Goal: Information Seeking & Learning: Learn about a topic

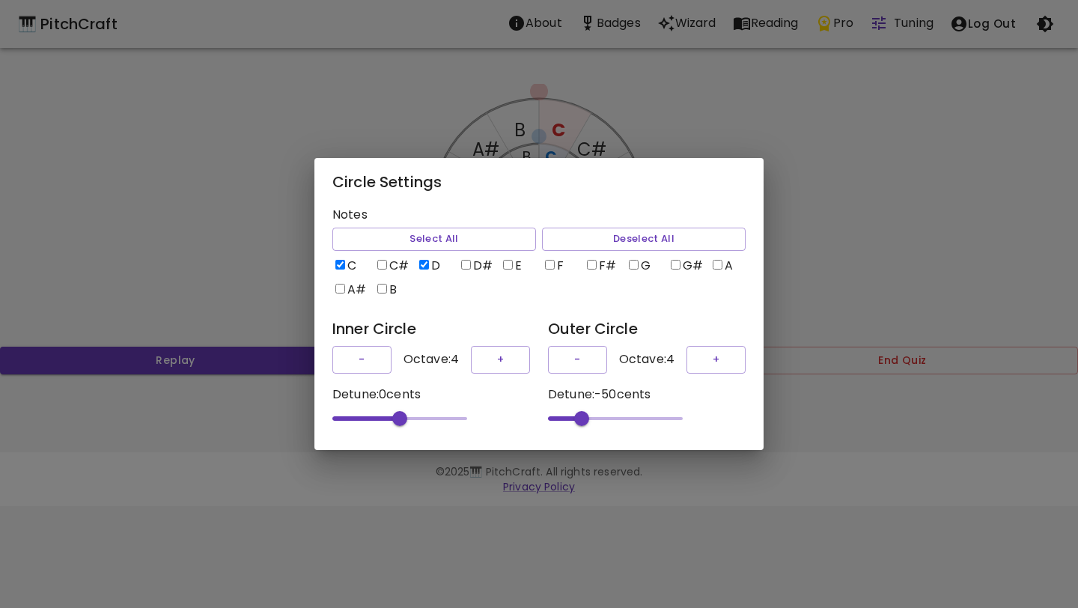
click at [719, 100] on div "Circle Settings Notes Select All Deselect All C C# D D# E F F# G G# A A# B Inne…" at bounding box center [539, 304] width 1078 height 608
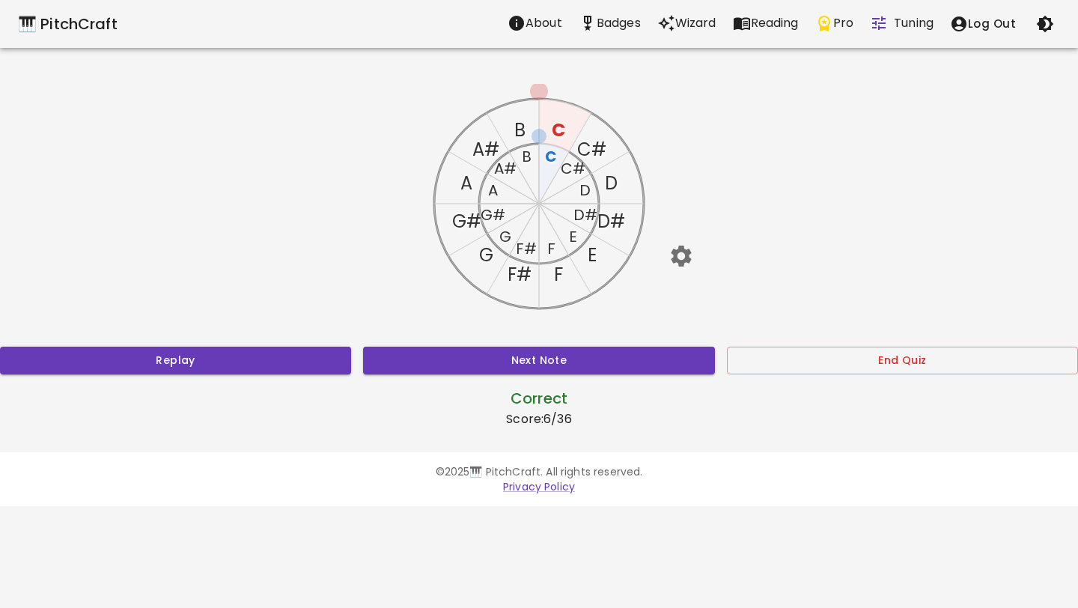
click at [686, 27] on p "Wizard" at bounding box center [695, 23] width 41 height 18
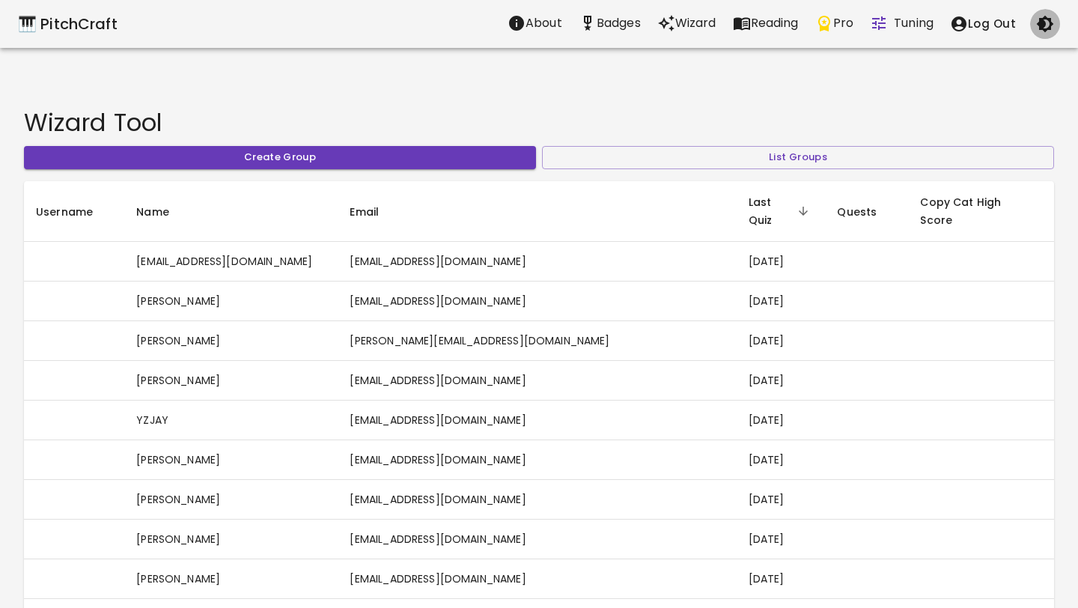
click at [1053, 28] on button "button" at bounding box center [1045, 24] width 30 height 30
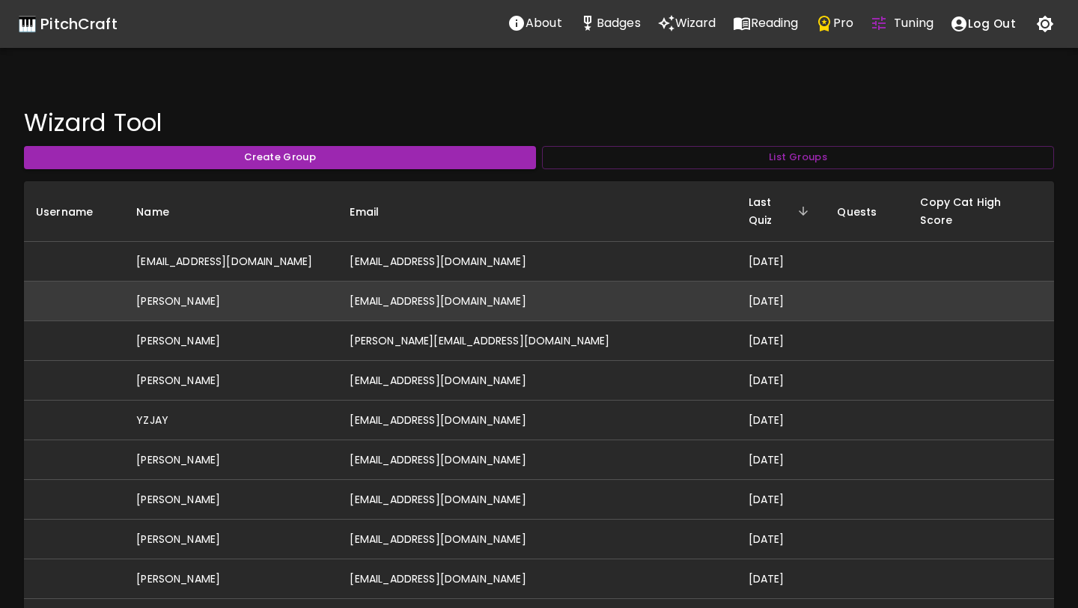
click at [252, 281] on td "[PERSON_NAME]" at bounding box center [230, 301] width 213 height 40
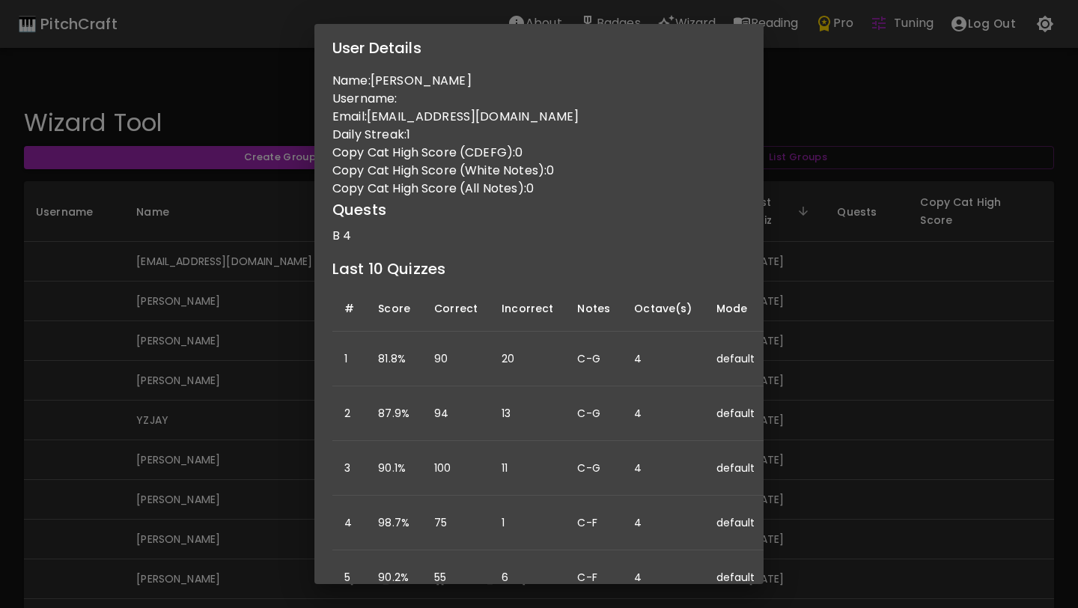
click at [276, 392] on div "User Details Name: Ashley Varian Username: Email: ashleymovold@gmail.com Daily …" at bounding box center [539, 304] width 1078 height 608
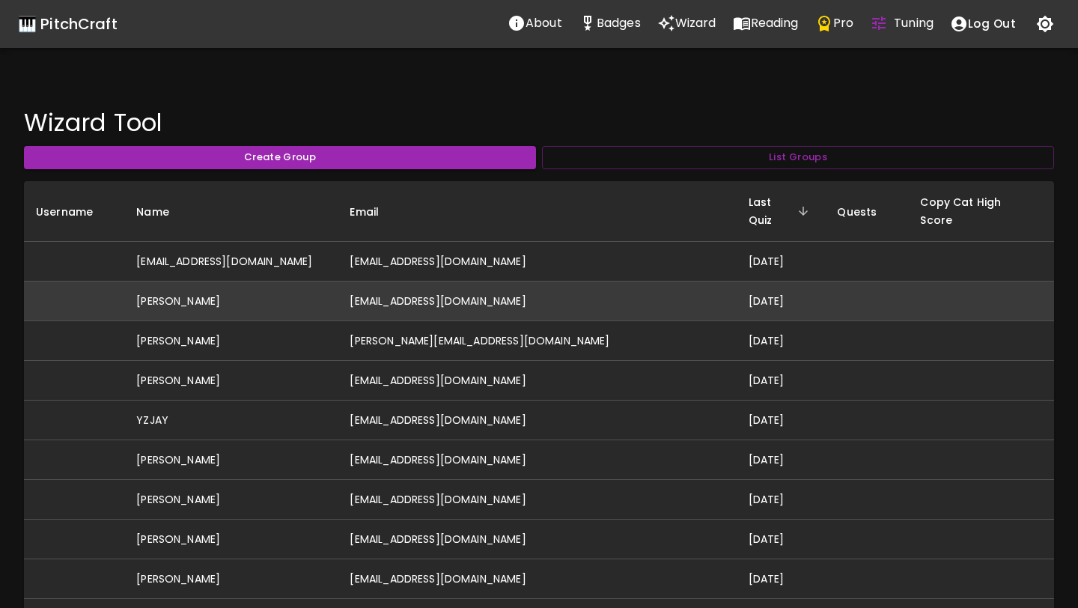
click at [338, 281] on td "[PERSON_NAME]" at bounding box center [230, 301] width 213 height 40
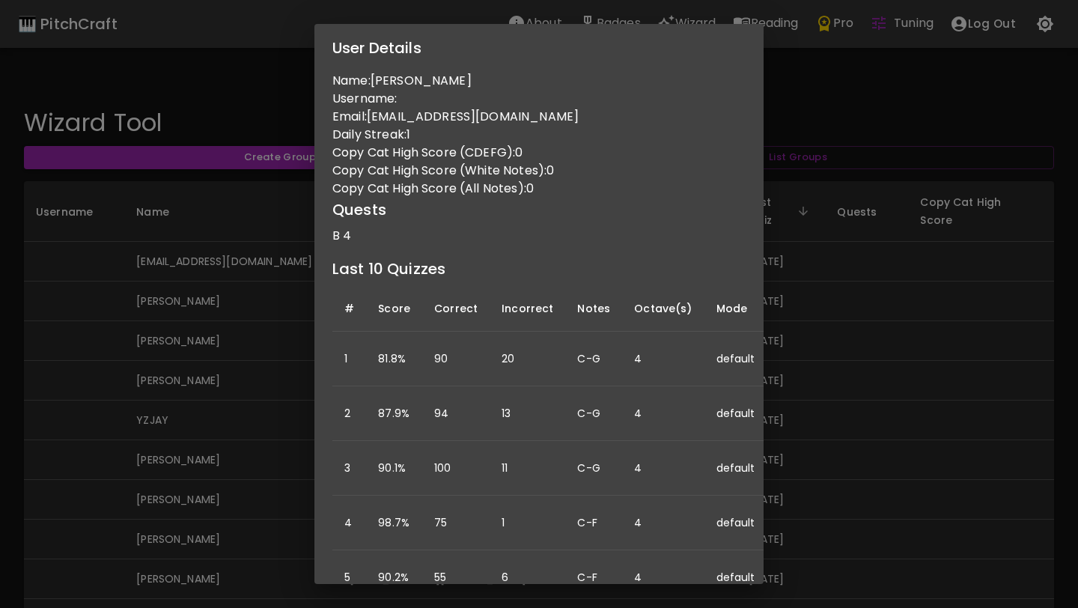
click at [273, 335] on div "User Details Name: Ashley Varian Username: Email: ashleymovold@gmail.com Daily …" at bounding box center [539, 304] width 1078 height 608
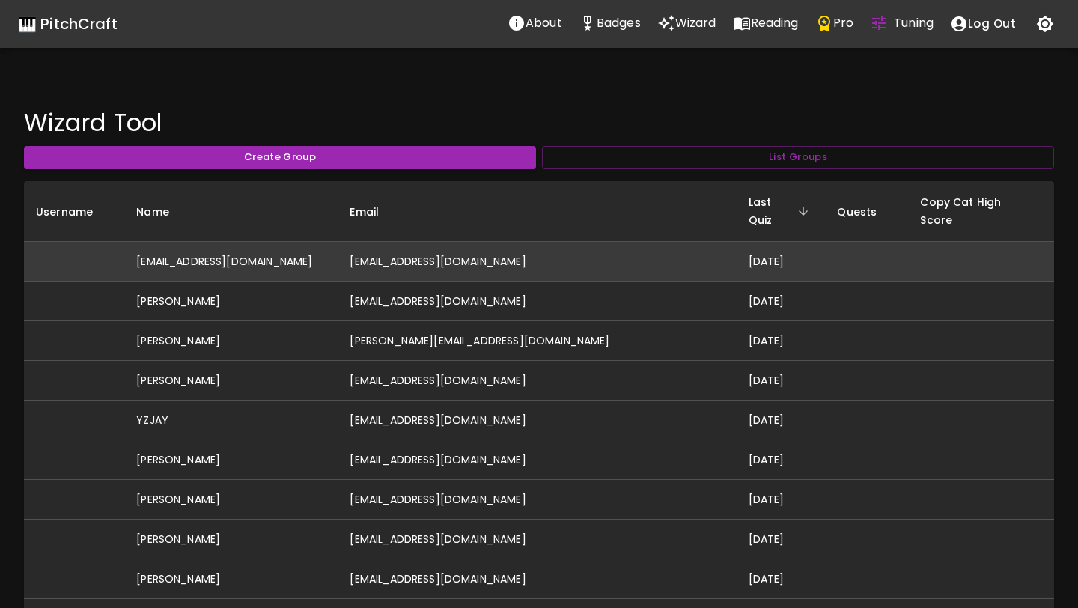
click at [295, 248] on td "[EMAIL_ADDRESS][DOMAIN_NAME]" at bounding box center [230, 262] width 213 height 40
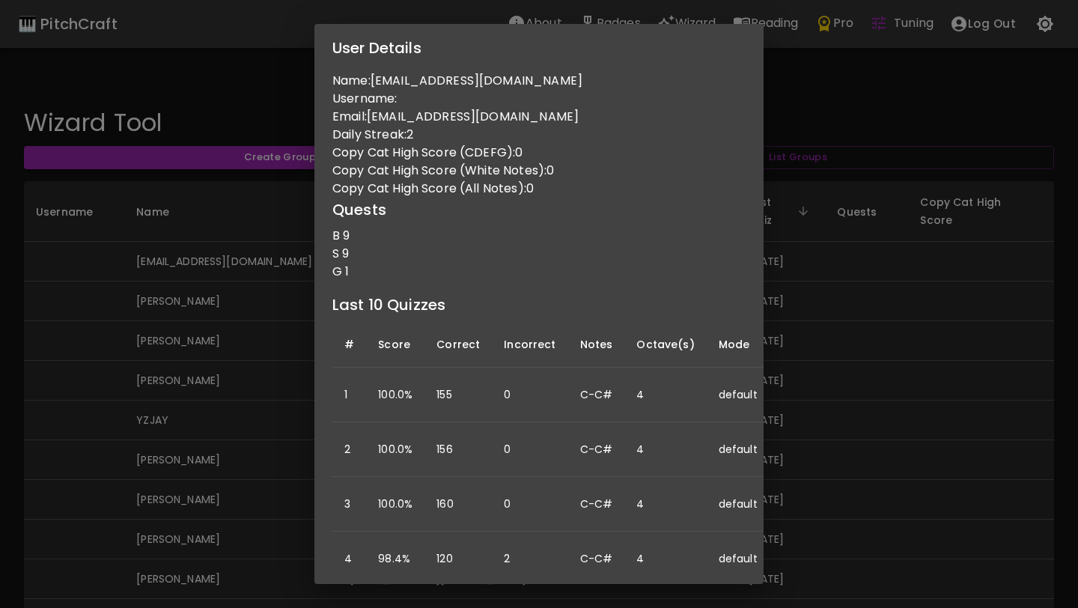
click at [243, 299] on div "User Details Name: donovanbronwyn-teaching@yahoo.com.au Username: Email: donova…" at bounding box center [539, 304] width 1078 height 608
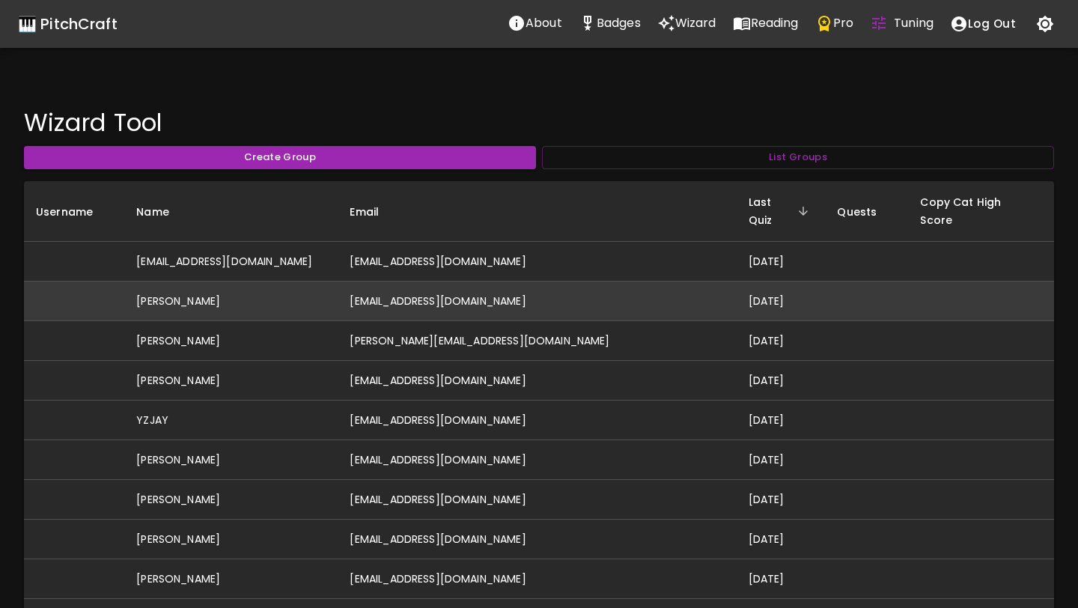
click at [250, 281] on td "[PERSON_NAME]" at bounding box center [230, 301] width 213 height 40
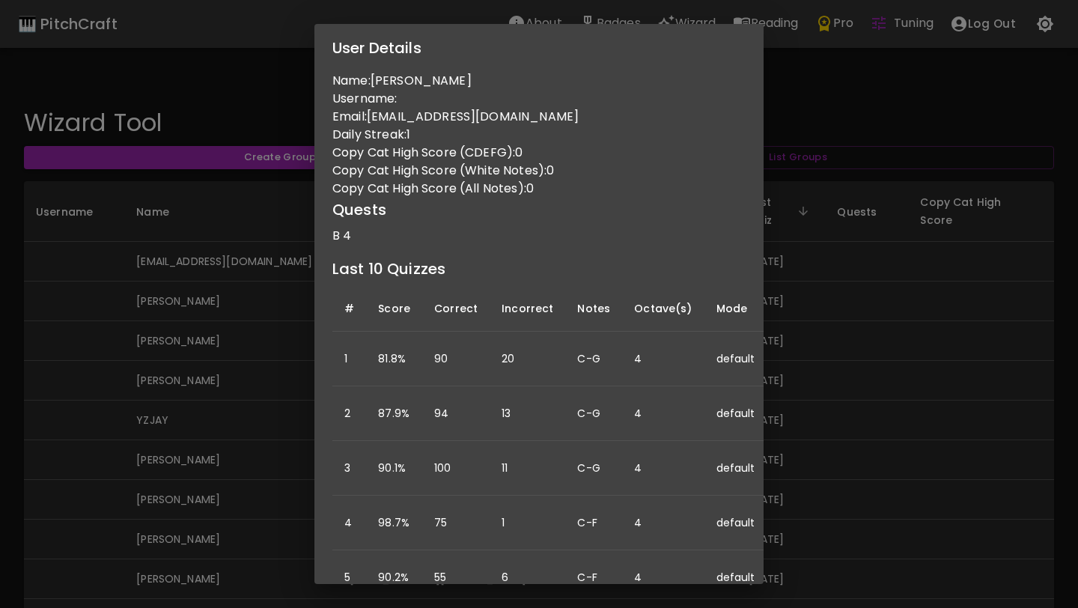
click at [241, 370] on div "User Details Name: Ashley Varian Username: Email: ashleymovold@gmail.com Daily …" at bounding box center [539, 304] width 1078 height 608
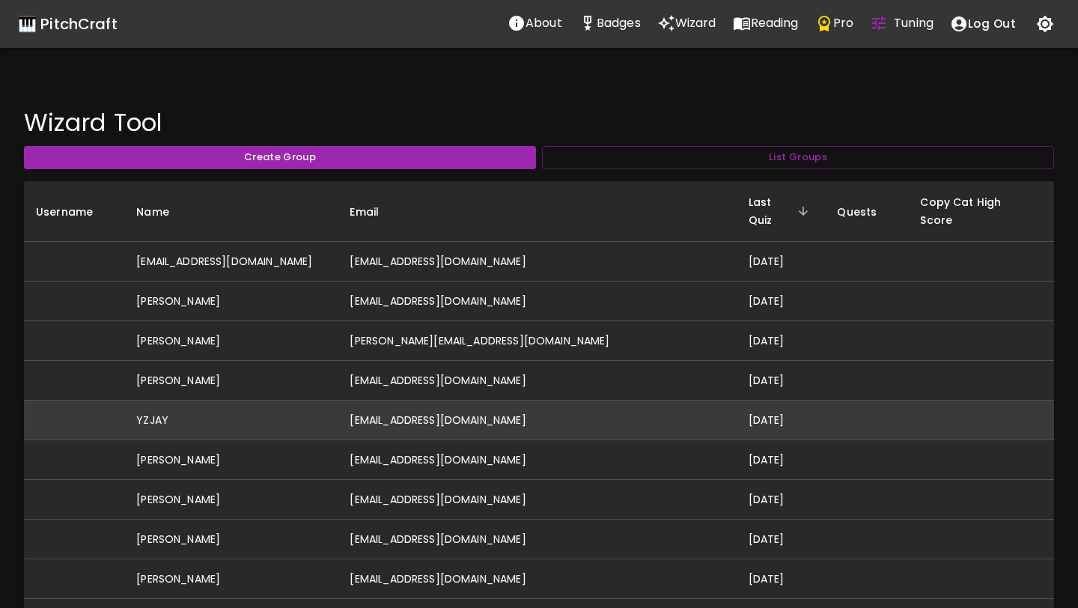
click at [223, 400] on td "YZJAY" at bounding box center [230, 420] width 213 height 40
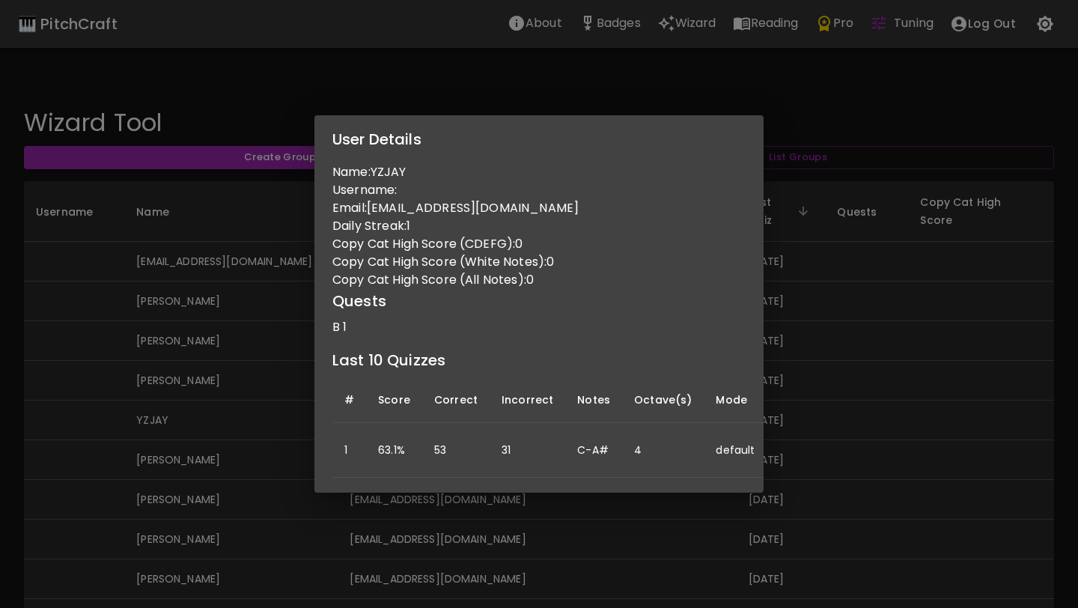
click at [242, 397] on div "User Details Name: YZJAY Username: Email: jaysonwatt61@gmail.com Daily Streak: …" at bounding box center [539, 304] width 1078 height 608
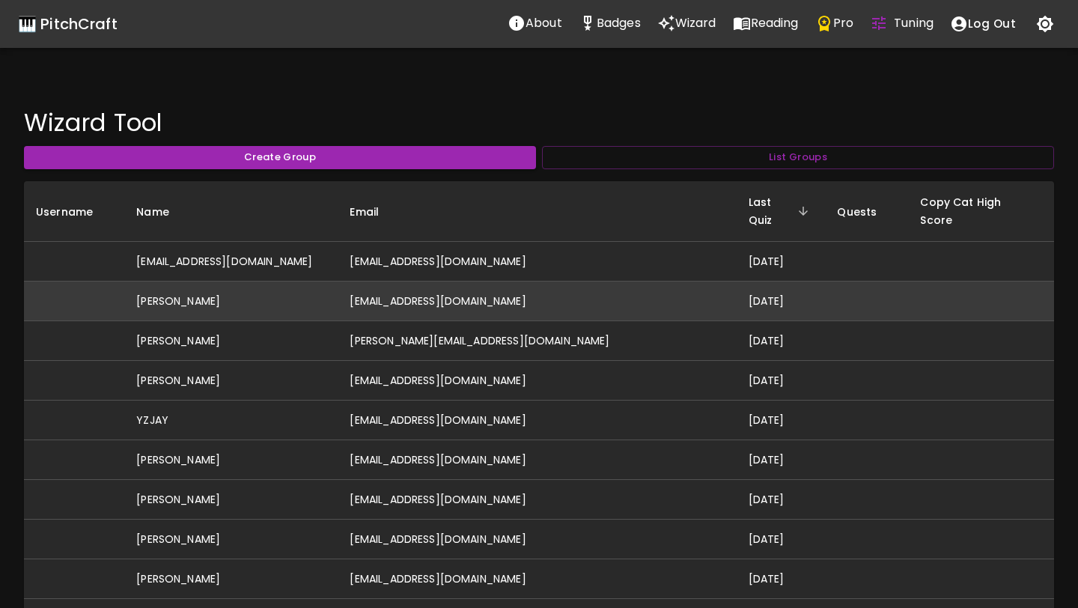
click at [557, 281] on td "[EMAIL_ADDRESS][DOMAIN_NAME]" at bounding box center [537, 301] width 398 height 40
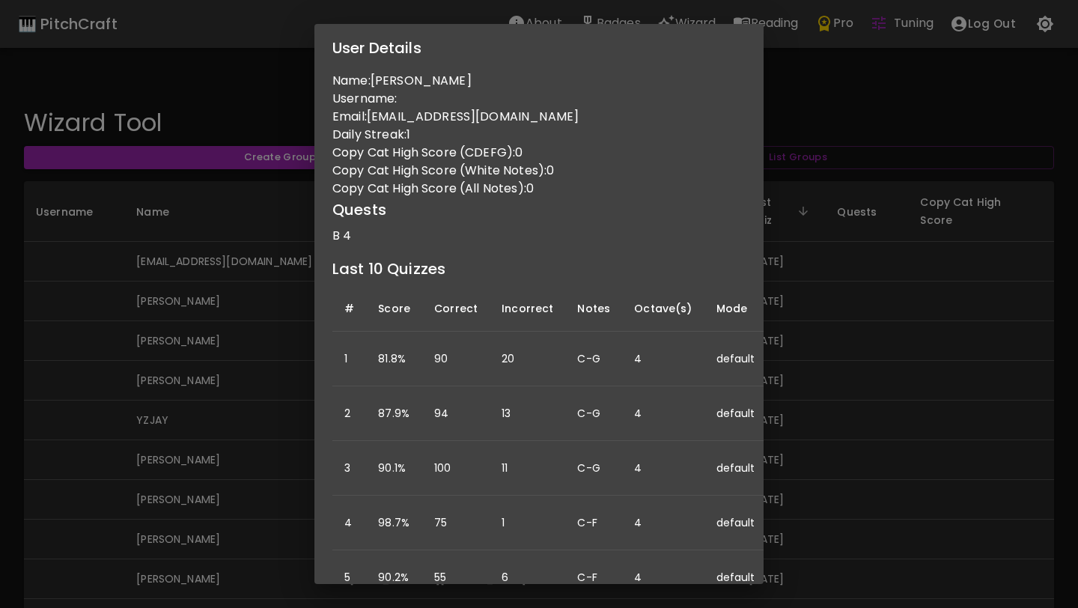
click at [841, 215] on div "User Details Name: Ashley Varian Username: Email: ashleymovold@gmail.com Daily …" at bounding box center [539, 304] width 1078 height 608
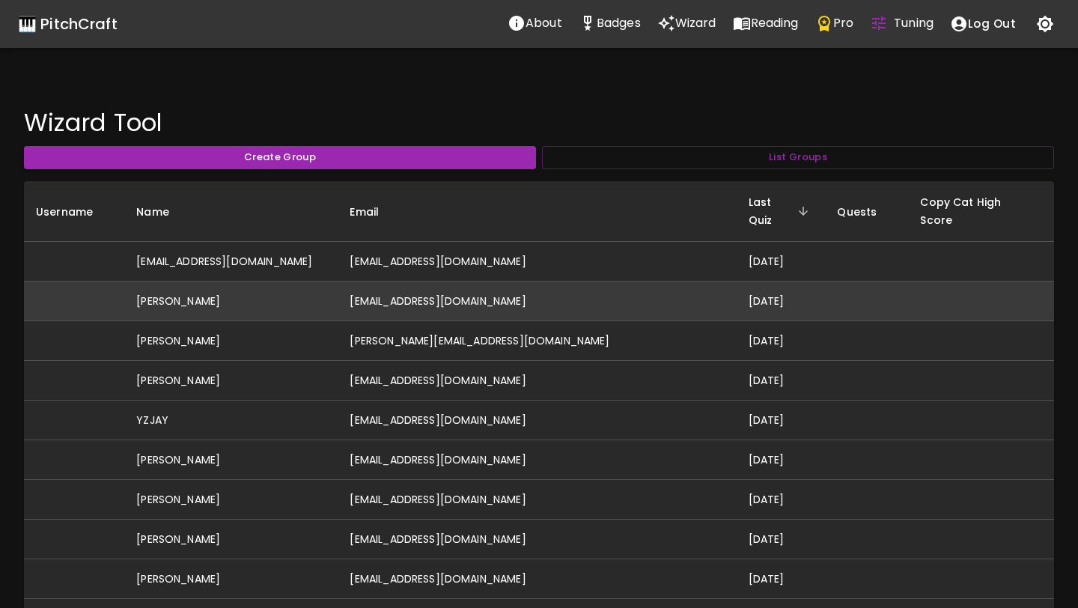
click at [647, 287] on td "[EMAIL_ADDRESS][DOMAIN_NAME]" at bounding box center [537, 301] width 398 height 40
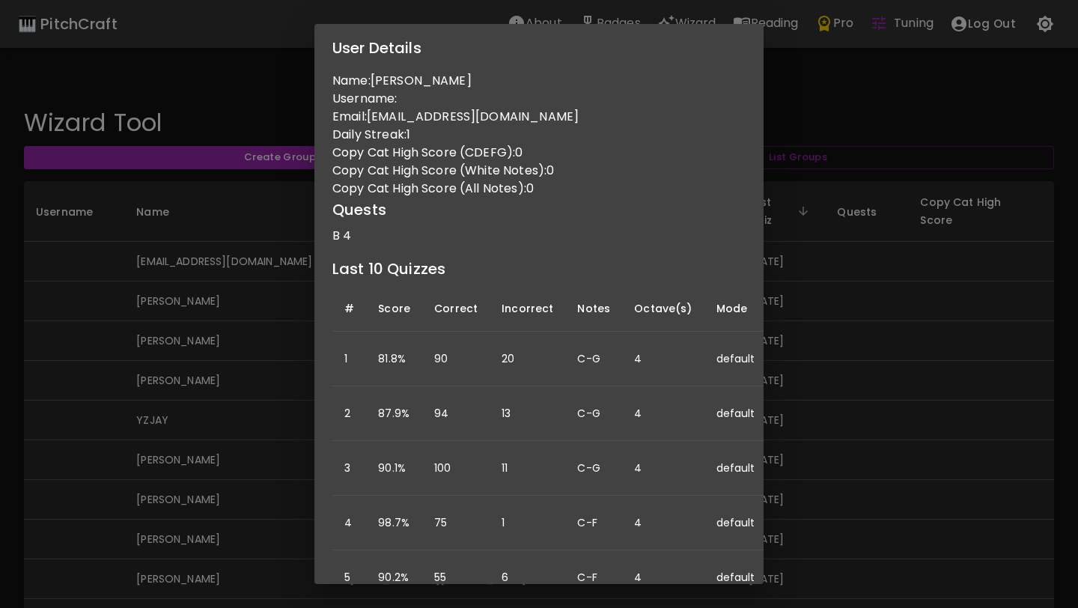
click at [817, 295] on div "User Details Name: Ashley Varian Username: Email: ashleymovold@gmail.com Daily …" at bounding box center [539, 304] width 1078 height 608
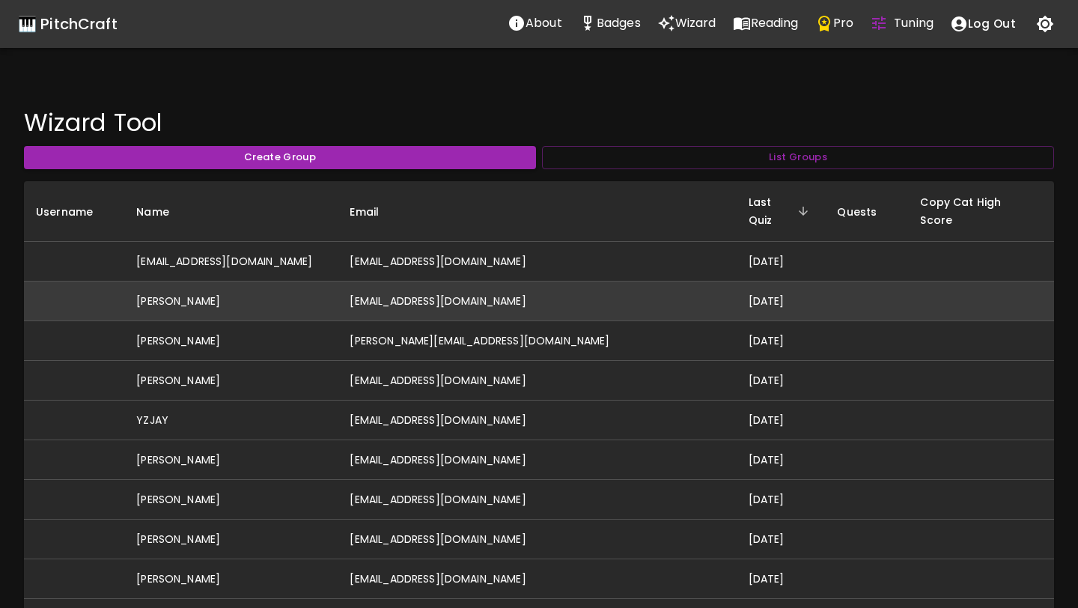
click at [567, 281] on td "[EMAIL_ADDRESS][DOMAIN_NAME]" at bounding box center [537, 301] width 398 height 40
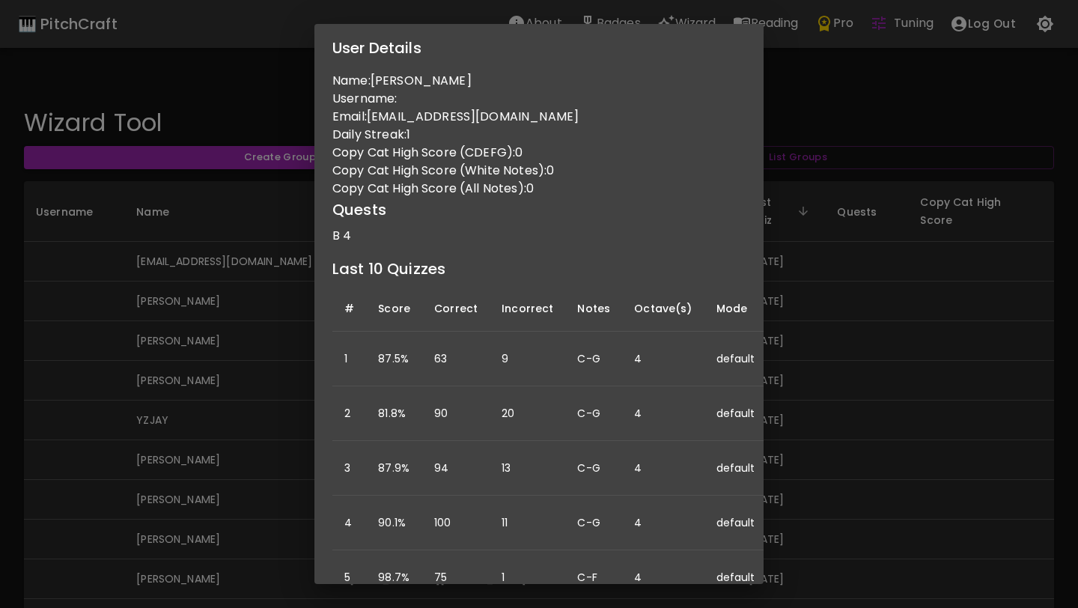
click at [814, 290] on div "User Details Name: Ashley Varian Username: Email: ashleymovold@gmail.com Daily …" at bounding box center [539, 304] width 1078 height 608
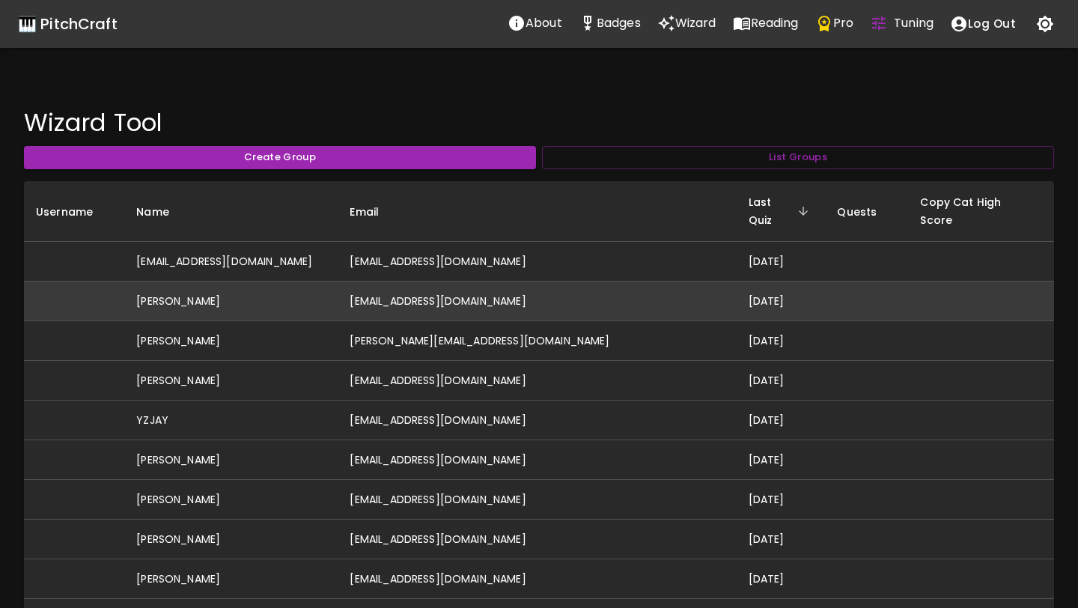
click at [214, 281] on td "[PERSON_NAME]" at bounding box center [230, 301] width 213 height 40
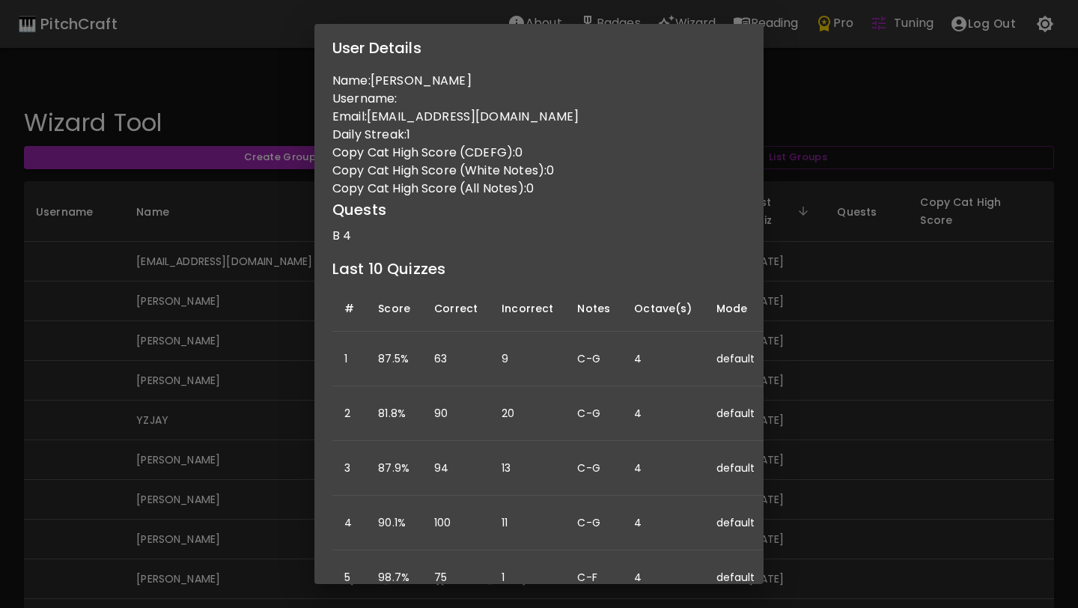
click at [257, 250] on div "User Details Name: Ashley Varian Username: Email: ashleymovold@gmail.com Daily …" at bounding box center [539, 304] width 1078 height 608
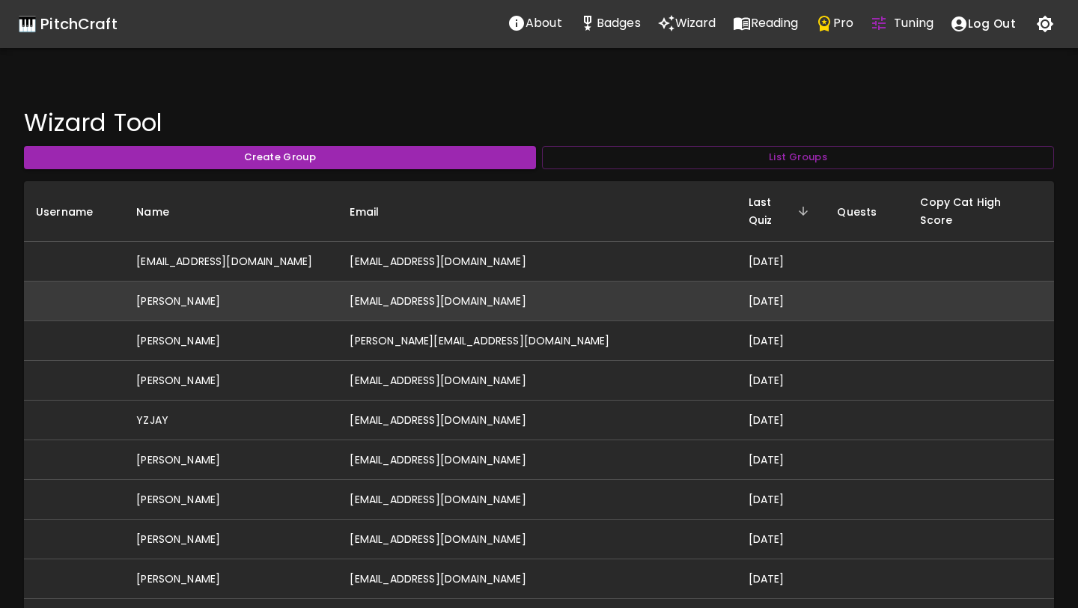
click at [255, 282] on td "[PERSON_NAME]" at bounding box center [230, 301] width 213 height 40
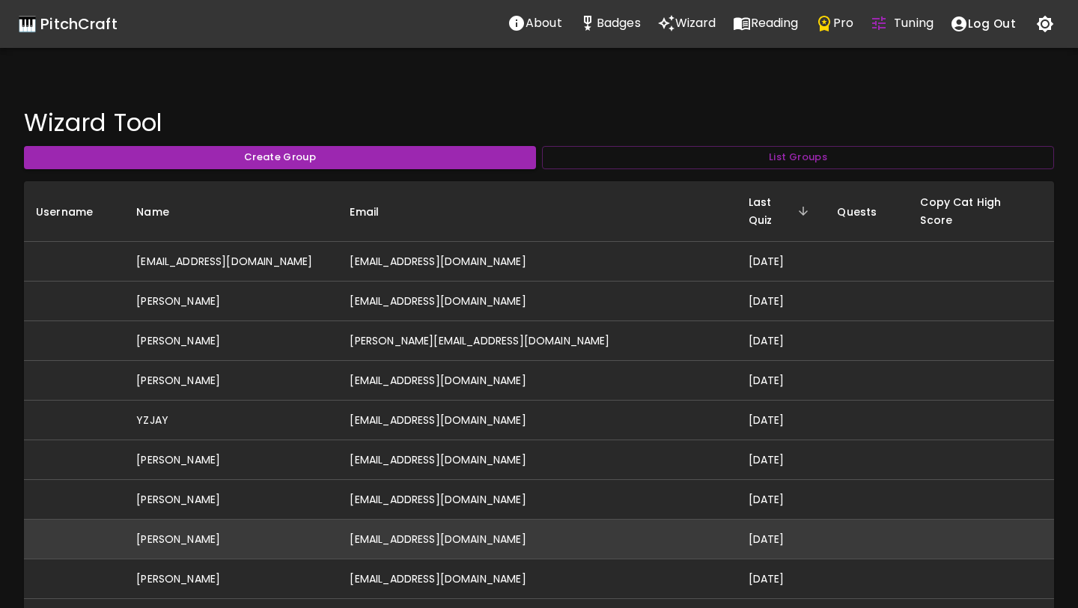
click at [484, 524] on td "[EMAIL_ADDRESS][DOMAIN_NAME]" at bounding box center [537, 539] width 398 height 40
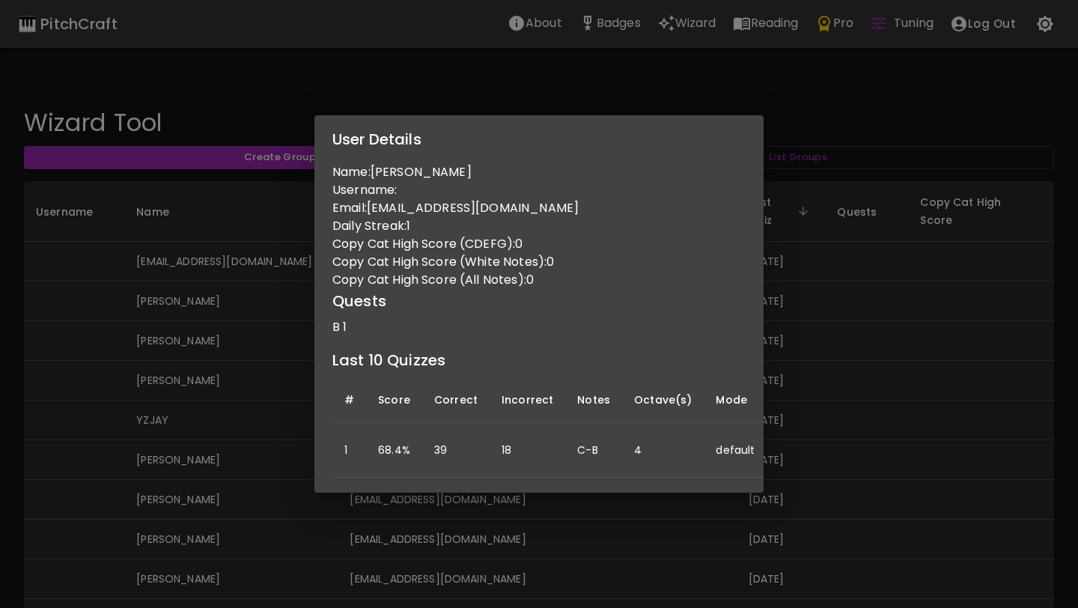
click at [799, 340] on div "User Details Name: [PERSON_NAME] Username: Email: [EMAIL_ADDRESS][DOMAIN_NAME] …" at bounding box center [539, 304] width 1078 height 608
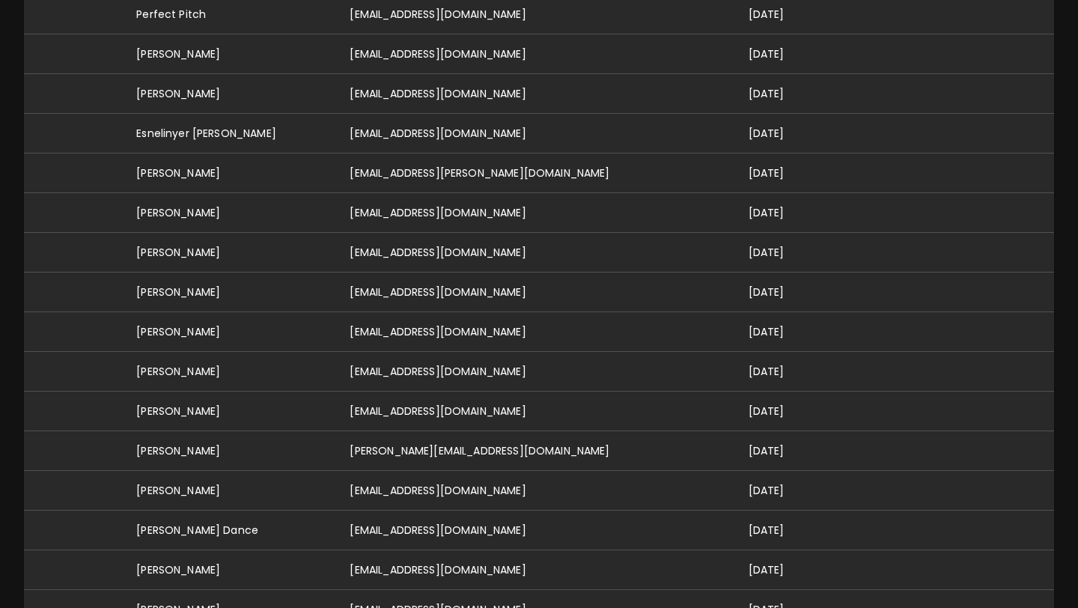
scroll to position [650, 0]
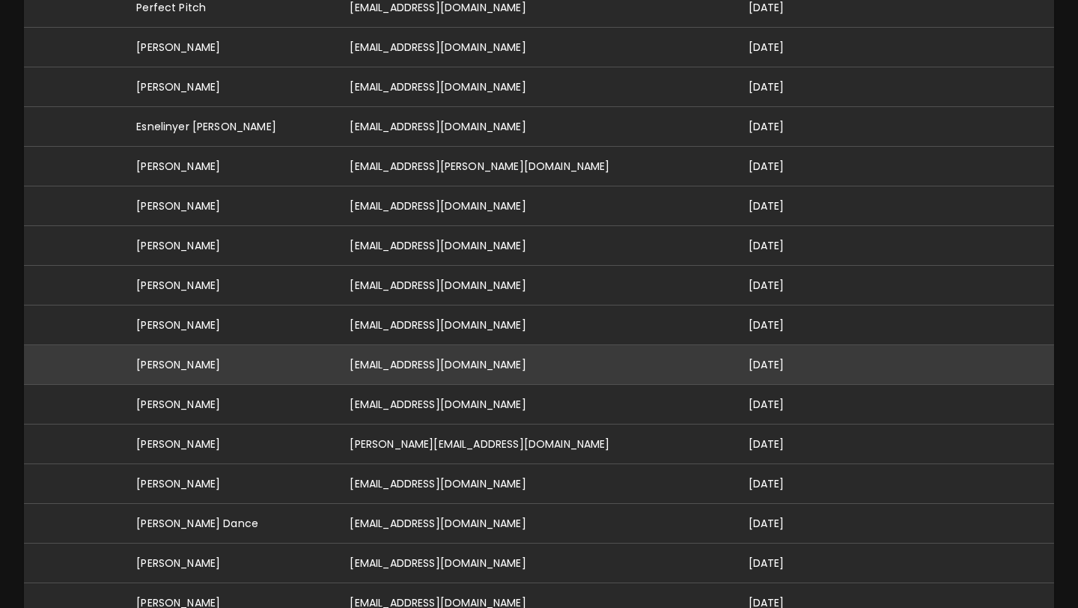
click at [483, 345] on td "[EMAIL_ADDRESS][DOMAIN_NAME]" at bounding box center [537, 365] width 398 height 40
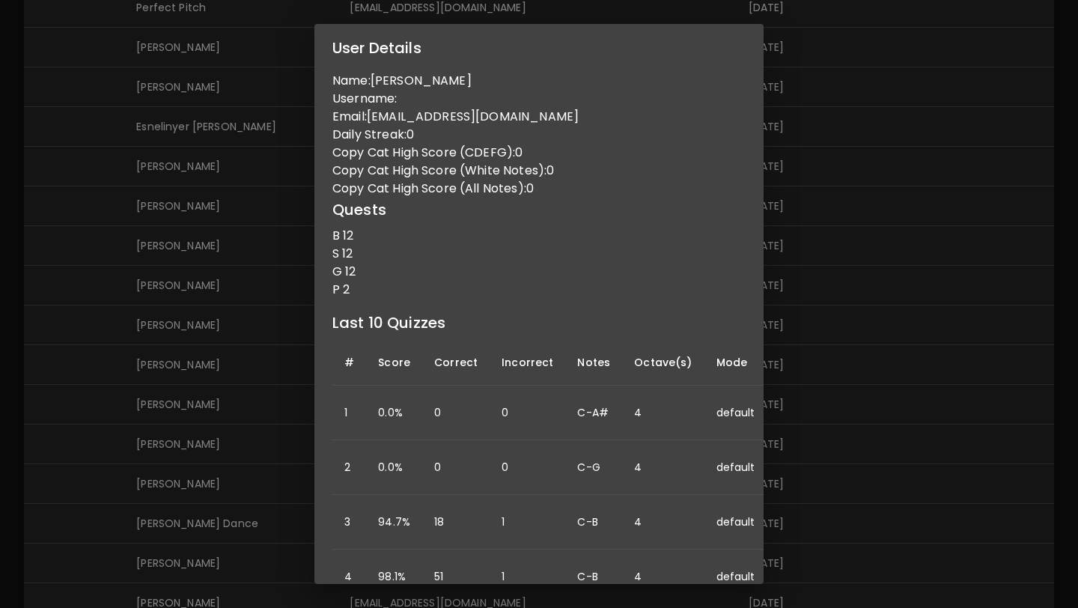
click at [886, 382] on div "User Details Name: Lukas Taylor Username: Email: lukastaylor0516@gmail.com Dail…" at bounding box center [539, 304] width 1078 height 608
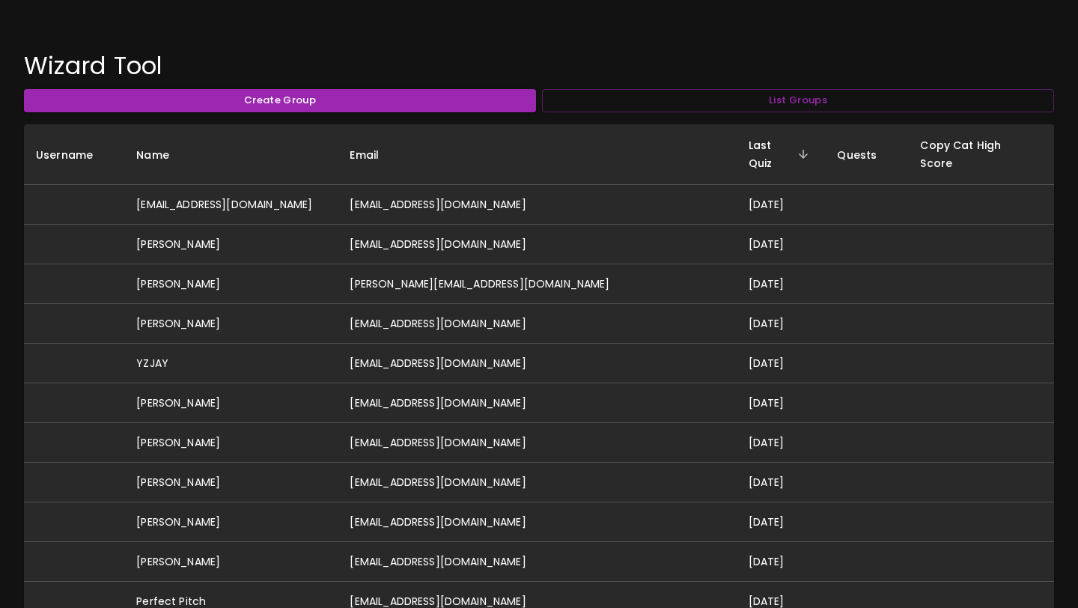
scroll to position [0, 0]
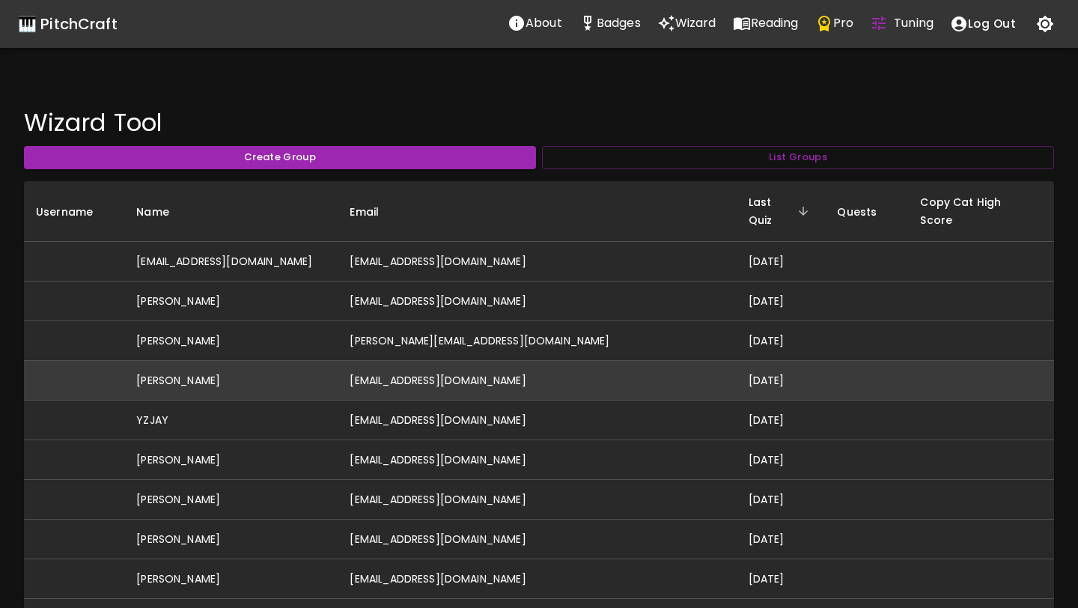
click at [683, 362] on td "[EMAIL_ADDRESS][DOMAIN_NAME]" at bounding box center [537, 381] width 398 height 40
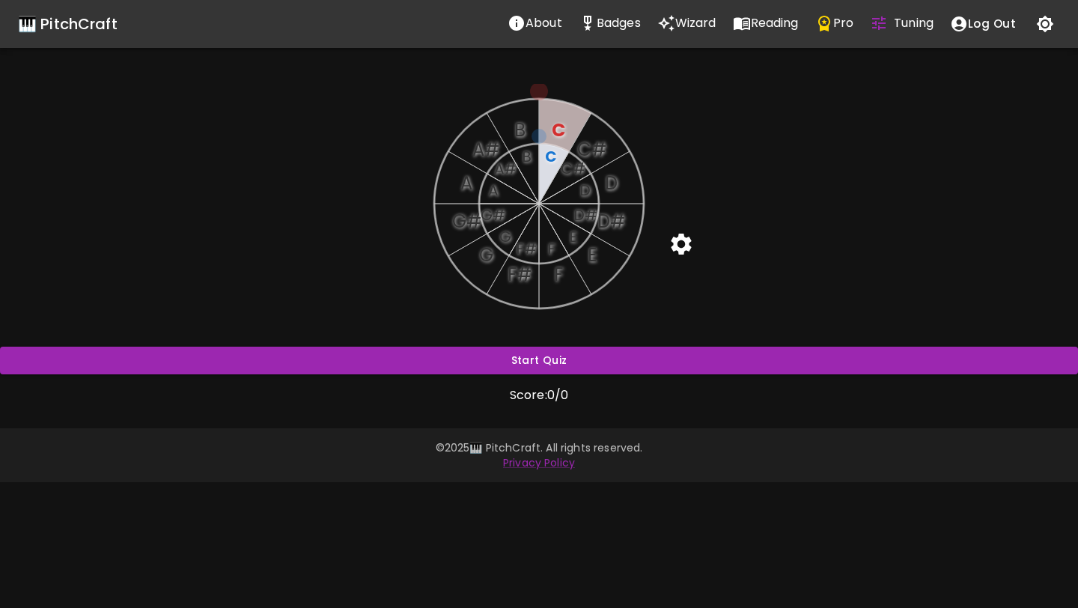
click at [1037, 24] on icon "button" at bounding box center [1045, 24] width 17 height 17
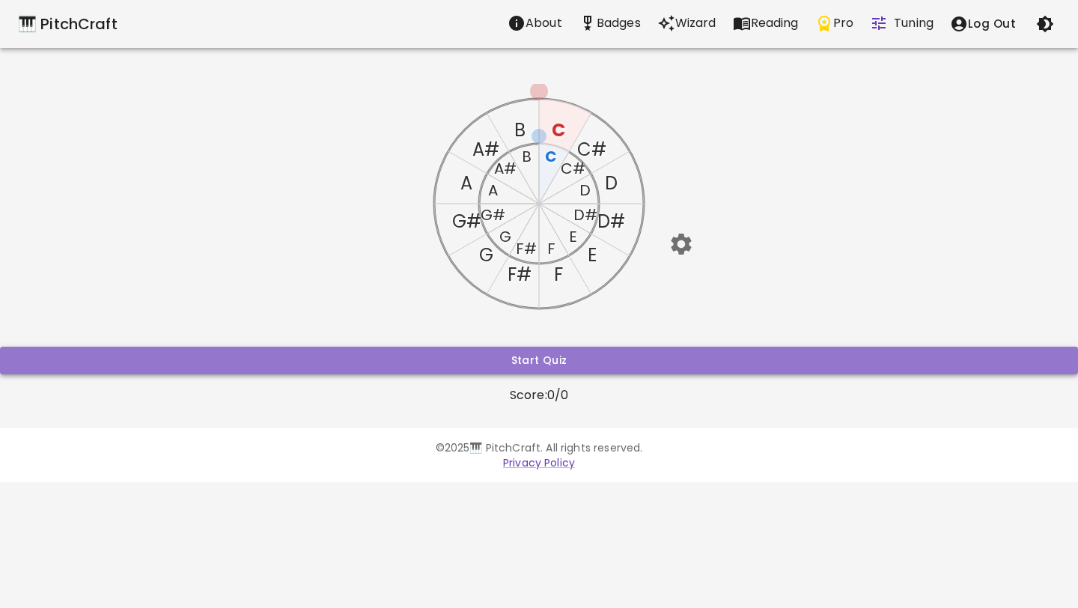
click at [675, 358] on button "Start Quiz" at bounding box center [539, 361] width 1078 height 28
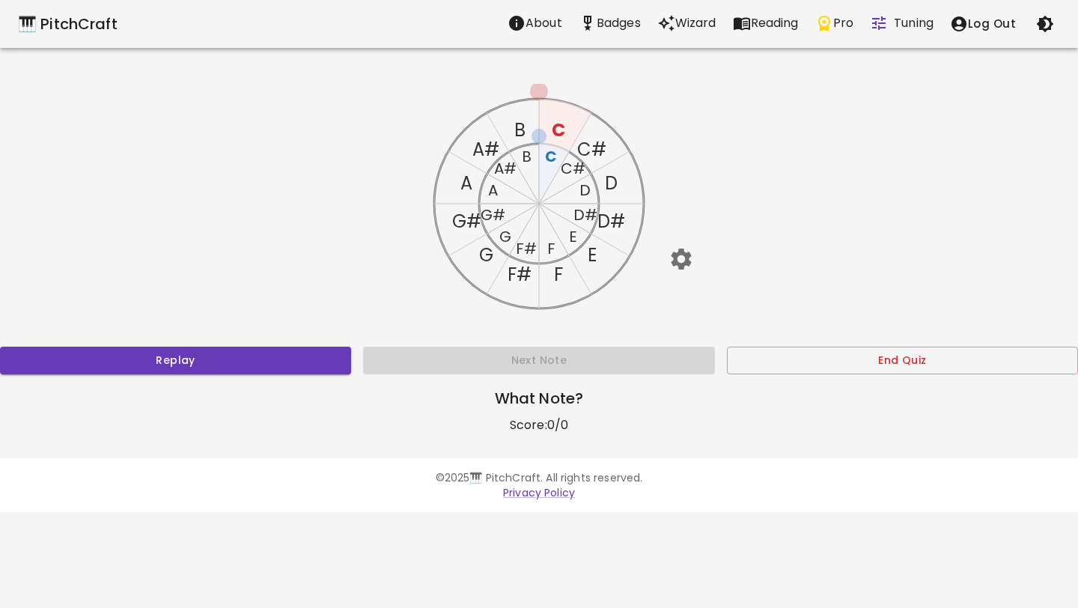
click at [488, 192] on text "A" at bounding box center [493, 190] width 10 height 21
click at [499, 170] on text "A#" at bounding box center [505, 168] width 22 height 21
click at [527, 154] on text "B" at bounding box center [527, 156] width 10 height 21
click at [546, 154] on text "C" at bounding box center [551, 156] width 12 height 21
click at [574, 167] on text "C#" at bounding box center [573, 168] width 25 height 21
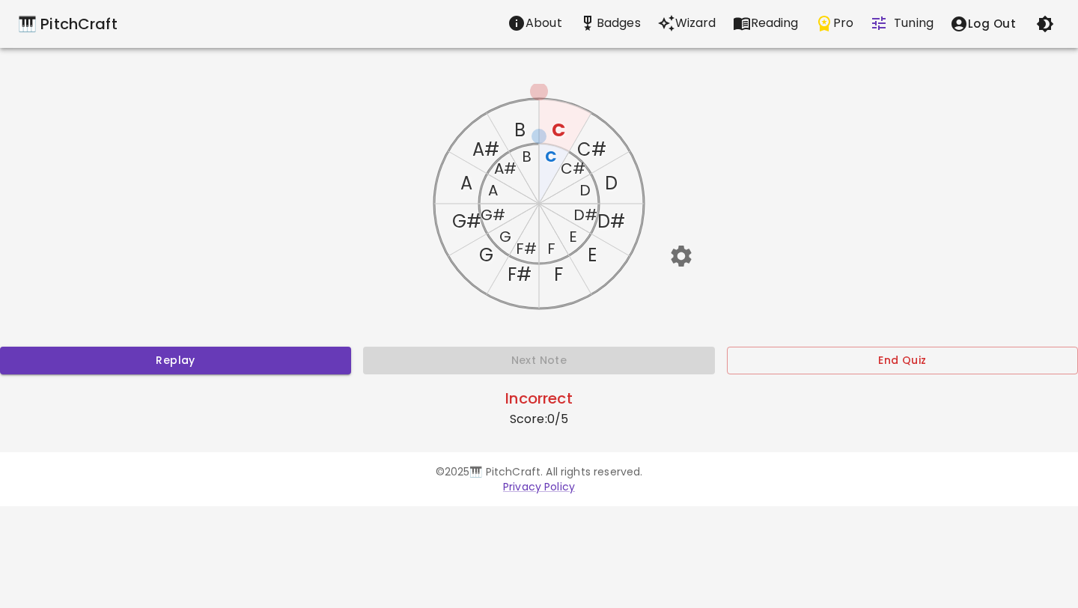
click at [465, 183] on text "A" at bounding box center [466, 183] width 12 height 25
click at [471, 154] on icon "C C# D D# E F F# G G# A A# B C C# D D# E F F# G G# A A# B" at bounding box center [539, 204] width 240 height 240
click at [487, 156] on text "A#" at bounding box center [485, 149] width 27 height 25
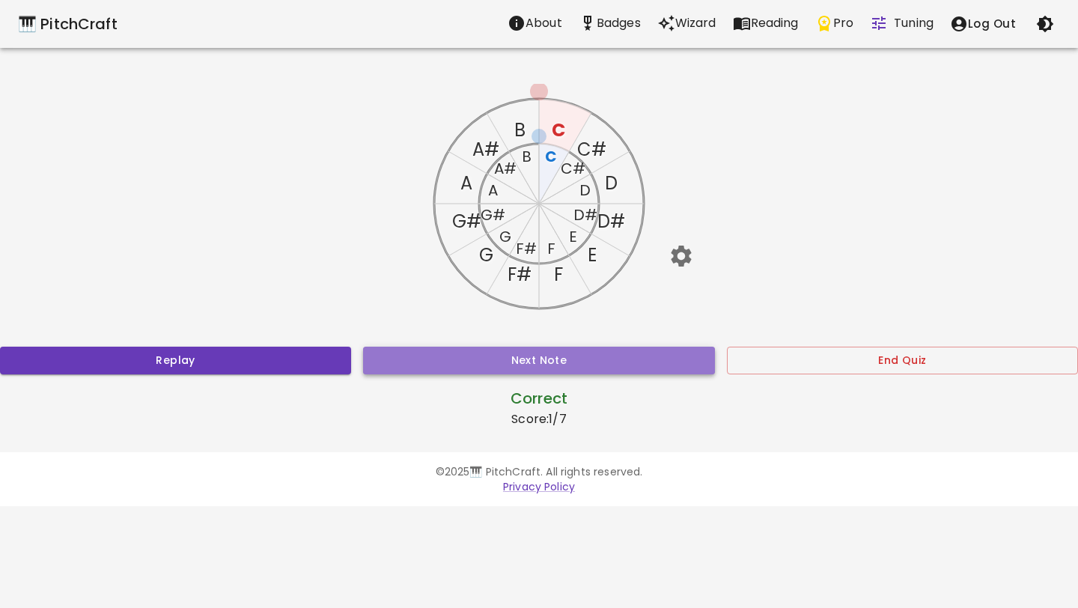
click at [490, 356] on button "Next Note" at bounding box center [538, 361] width 351 height 28
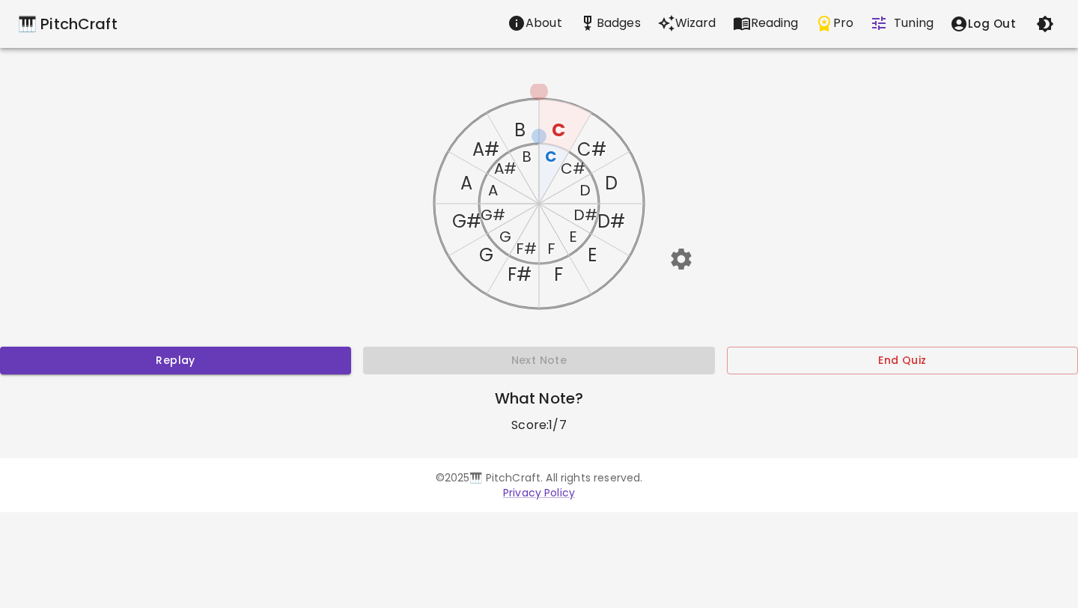
click at [496, 214] on text "G#" at bounding box center [493, 214] width 25 height 21
click at [472, 186] on text "A" at bounding box center [466, 183] width 12 height 25
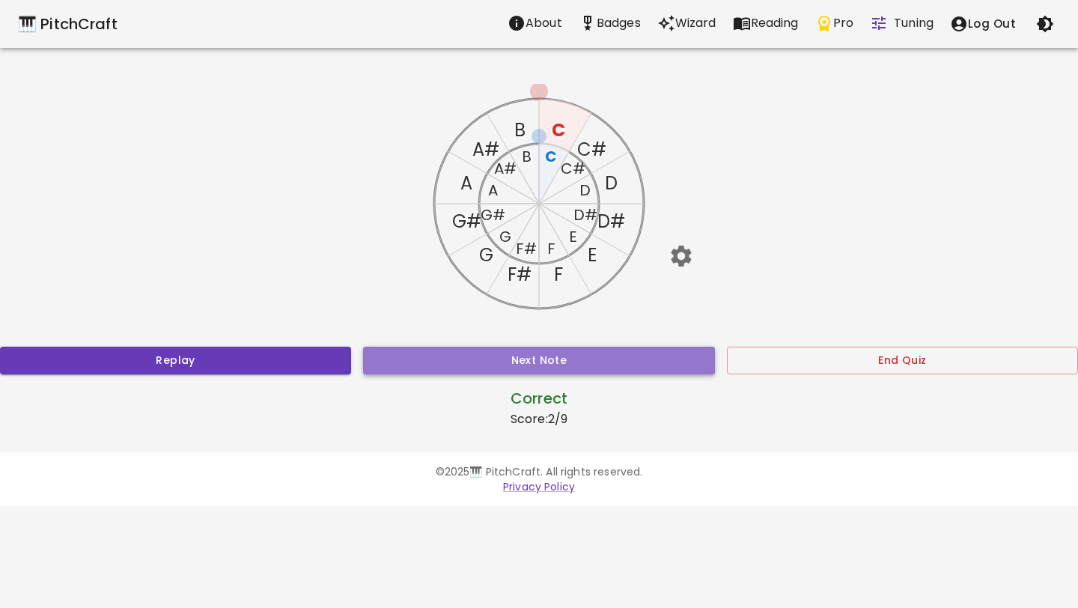
click at [572, 353] on button "Next Note" at bounding box center [538, 361] width 351 height 28
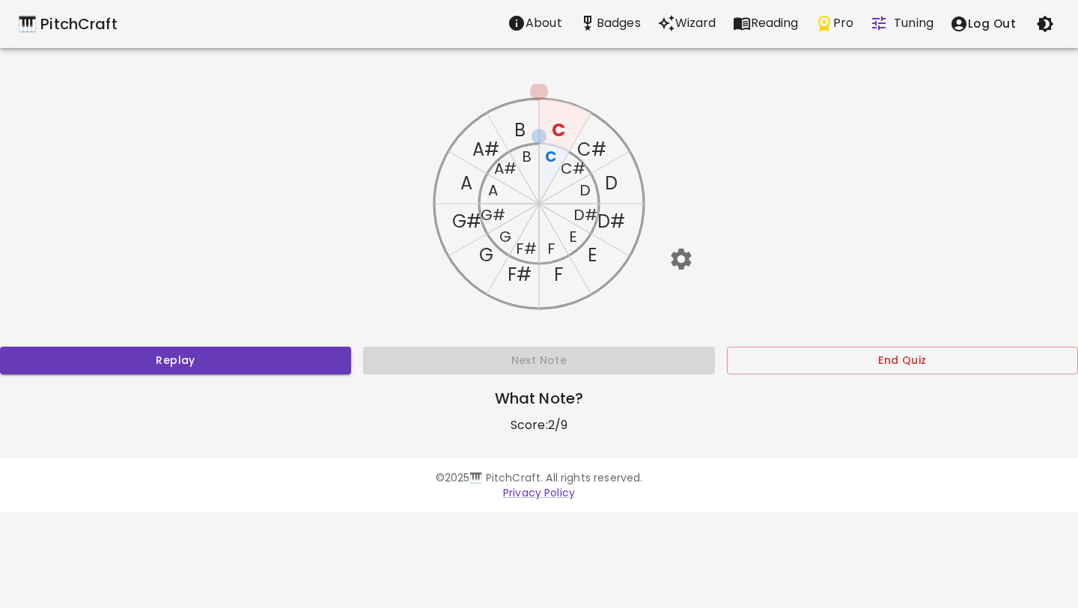
click at [503, 167] on text "A#" at bounding box center [505, 168] width 22 height 21
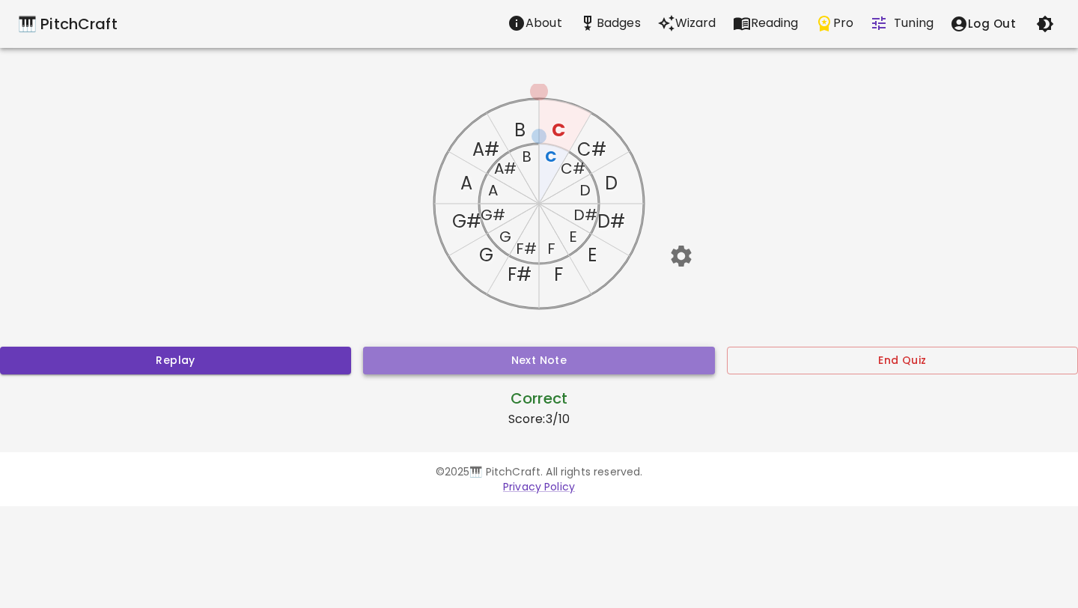
click at [549, 354] on button "Next Note" at bounding box center [538, 361] width 351 height 28
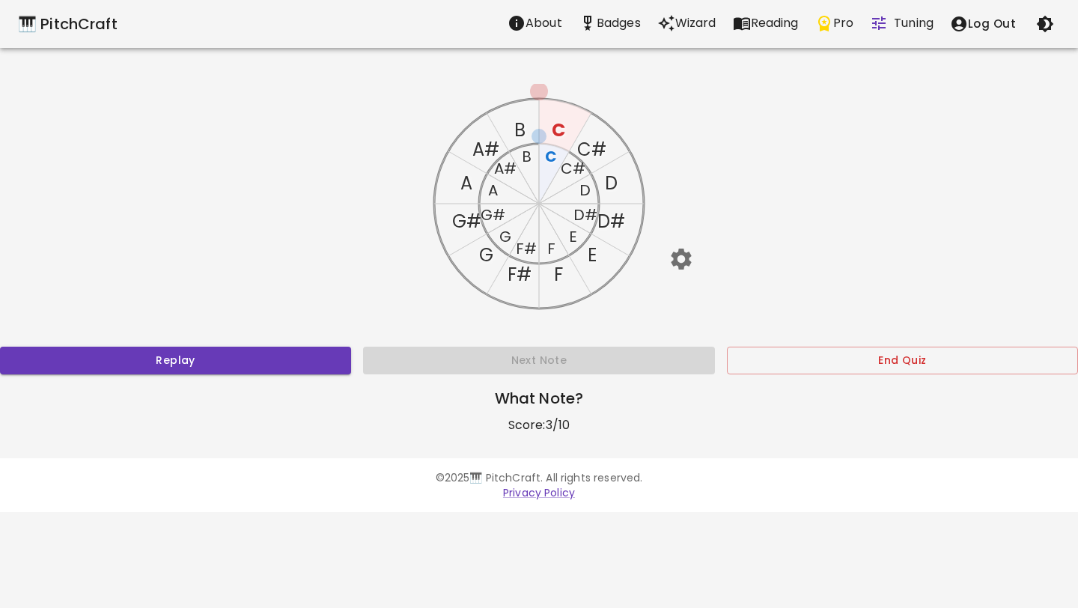
click at [564, 275] on icon "C C# D D# E F F# G G# A A# B C C# D D# E F F# G G# A A# B" at bounding box center [539, 204] width 240 height 240
click at [561, 272] on text "F" at bounding box center [558, 274] width 9 height 25
click at [520, 281] on text "F#" at bounding box center [519, 274] width 24 height 25
click at [530, 250] on text "F#" at bounding box center [526, 248] width 21 height 21
click at [483, 262] on text "G" at bounding box center [486, 254] width 14 height 25
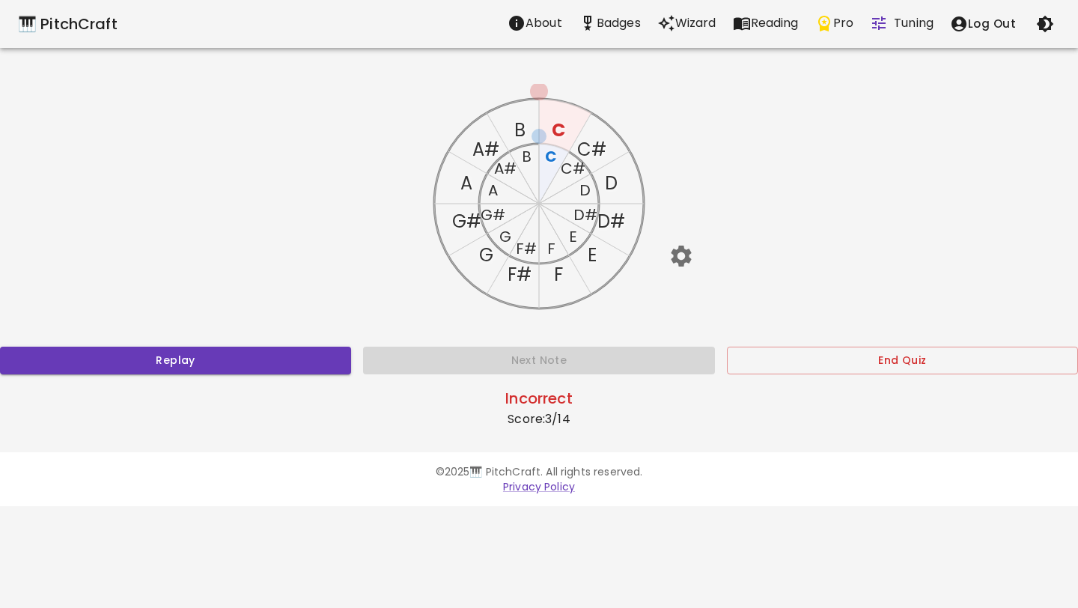
click at [503, 235] on text "G" at bounding box center [505, 236] width 12 height 21
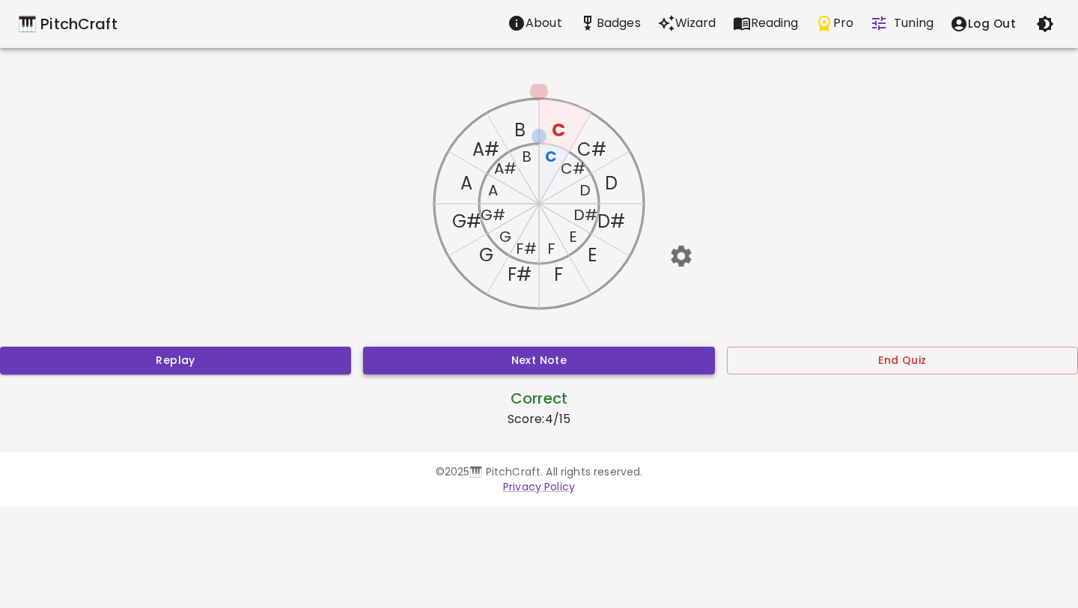
click at [572, 368] on button "Next Note" at bounding box center [538, 361] width 351 height 28
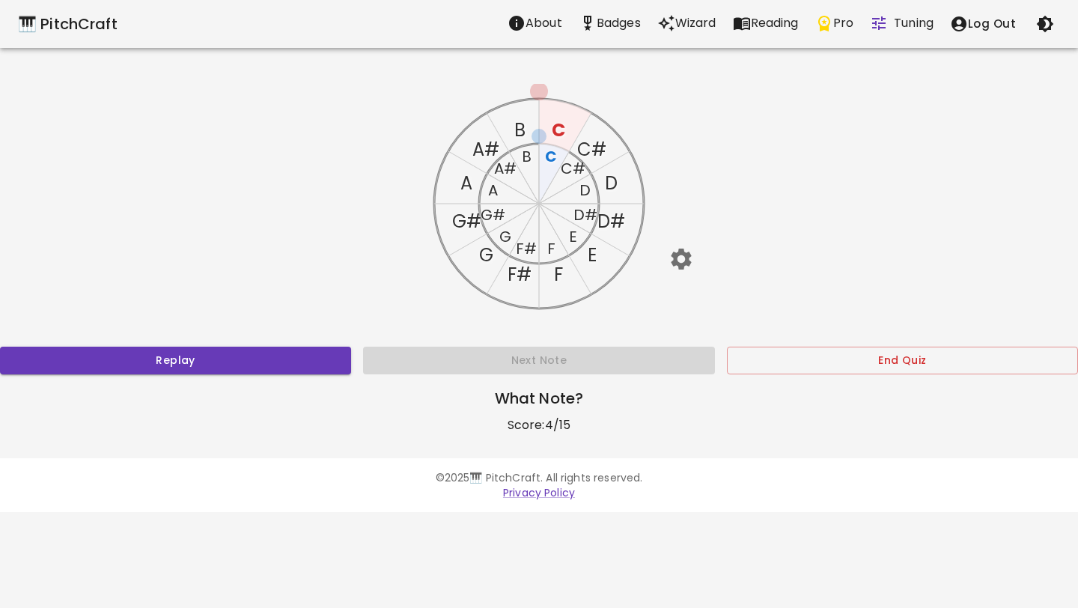
click at [614, 180] on text "D" at bounding box center [611, 183] width 13 height 25
click at [616, 217] on text "D#" at bounding box center [611, 221] width 28 height 25
click at [585, 216] on text "D#" at bounding box center [585, 214] width 24 height 21
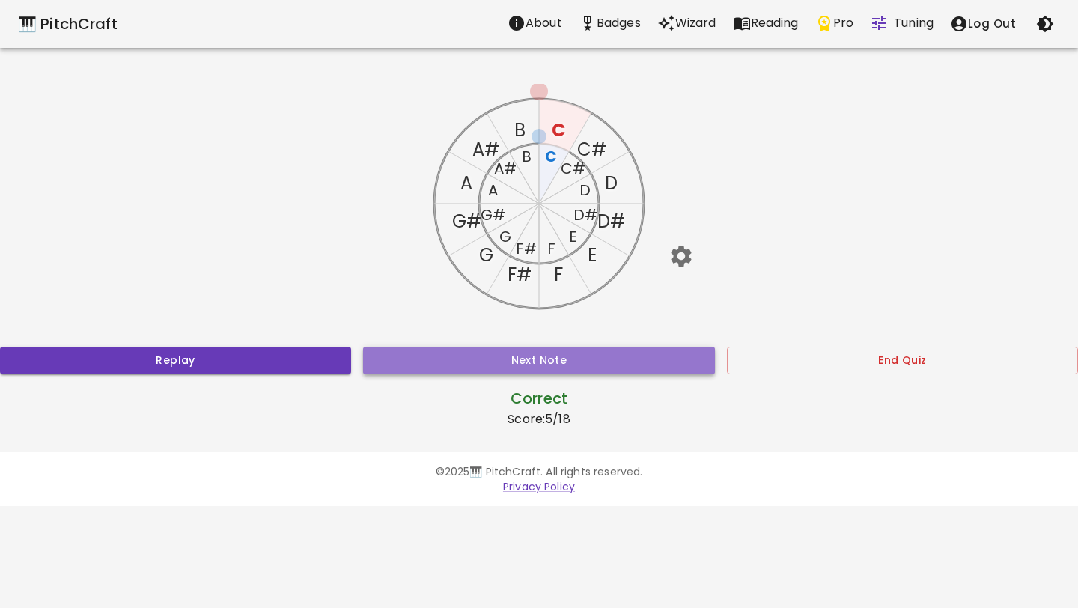
click at [558, 347] on button "Next Note" at bounding box center [538, 361] width 351 height 28
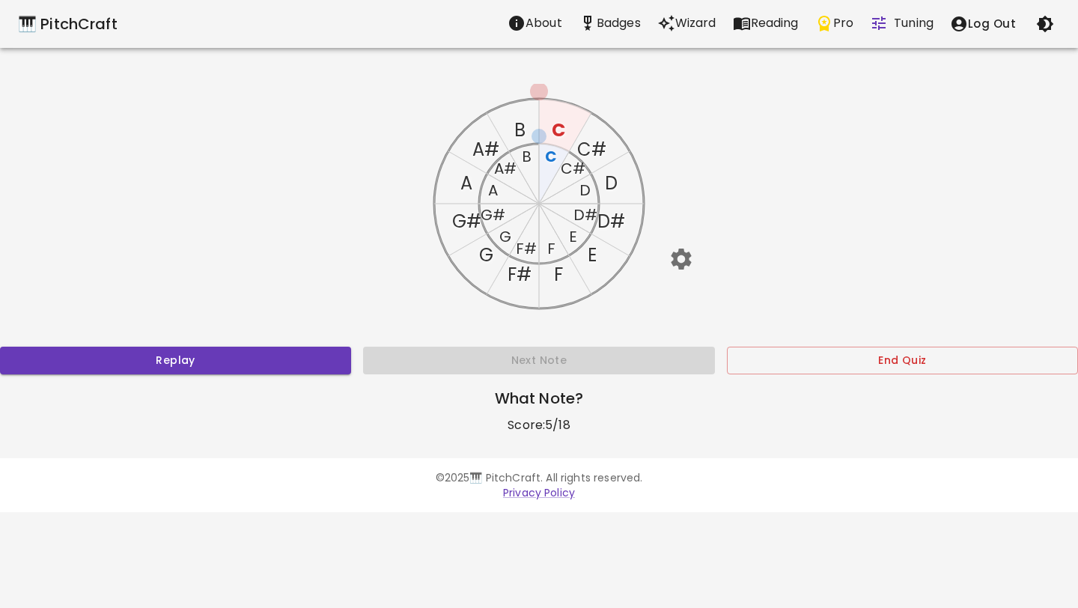
click at [505, 165] on text "A#" at bounding box center [505, 168] width 22 height 21
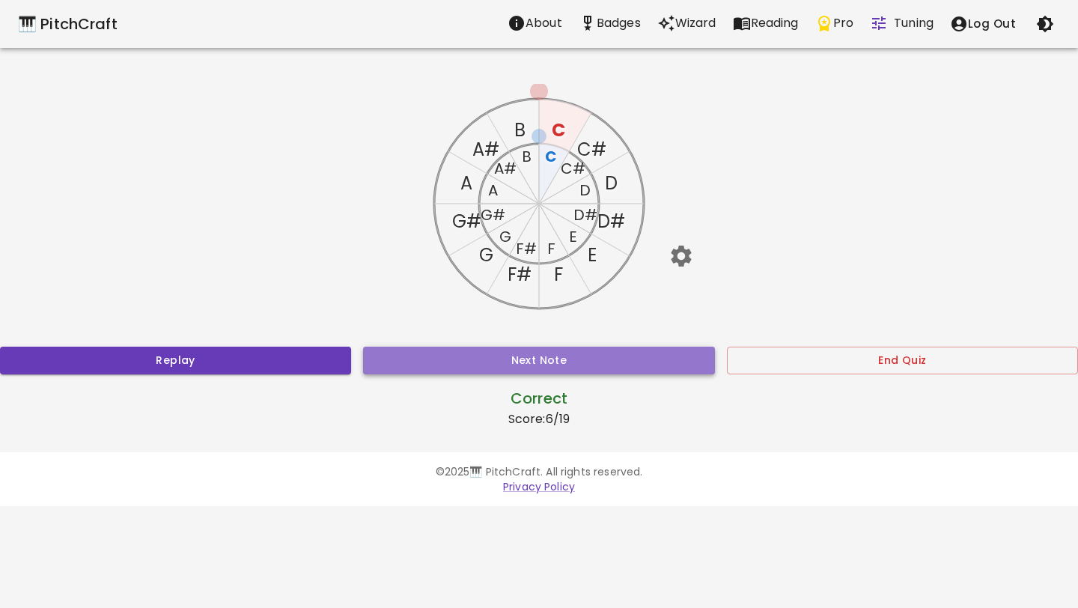
click at [563, 347] on button "Next Note" at bounding box center [538, 361] width 351 height 28
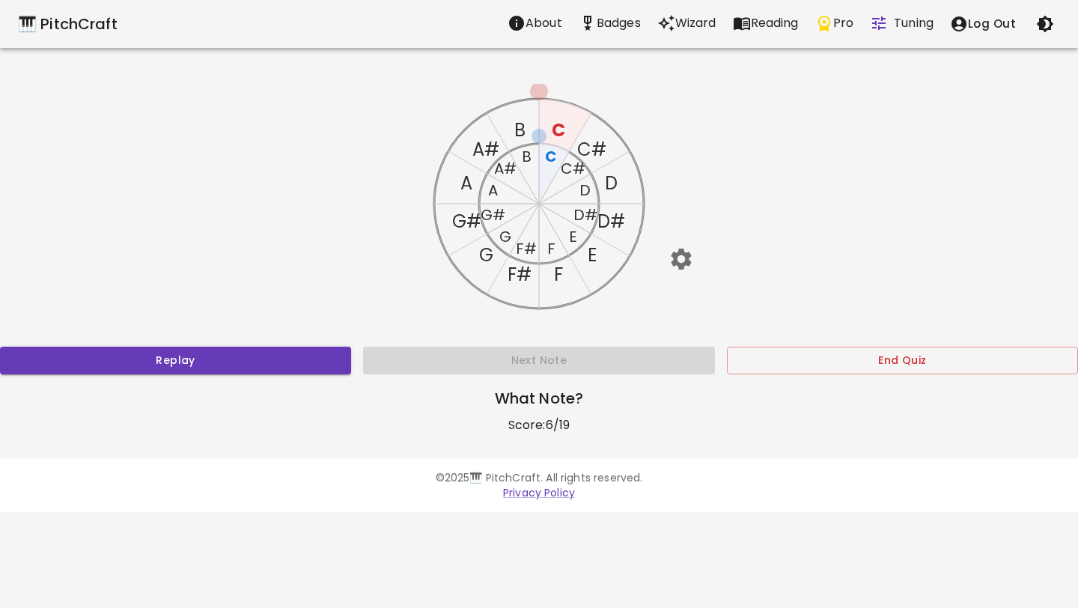
click at [492, 191] on text "A" at bounding box center [493, 190] width 10 height 21
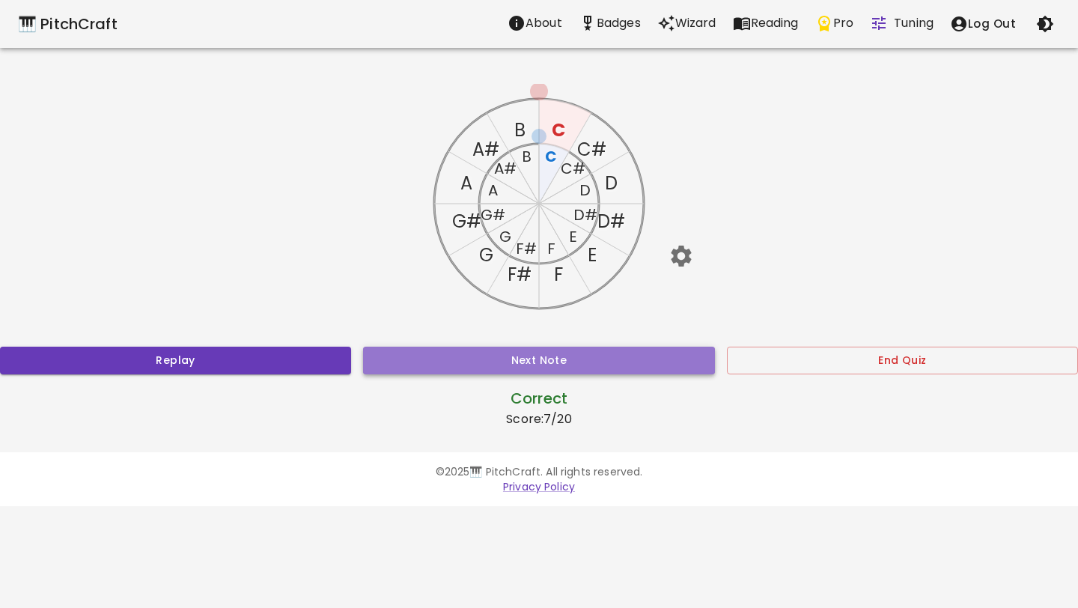
click at [525, 355] on button "Next Note" at bounding box center [538, 361] width 351 height 28
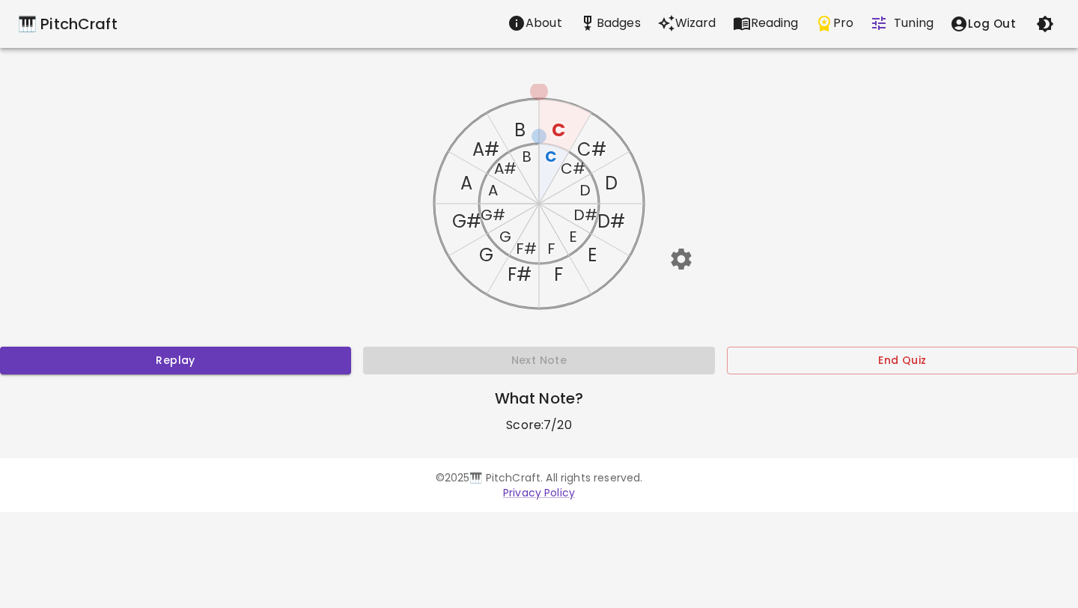
click at [611, 181] on text "D" at bounding box center [611, 183] width 13 height 25
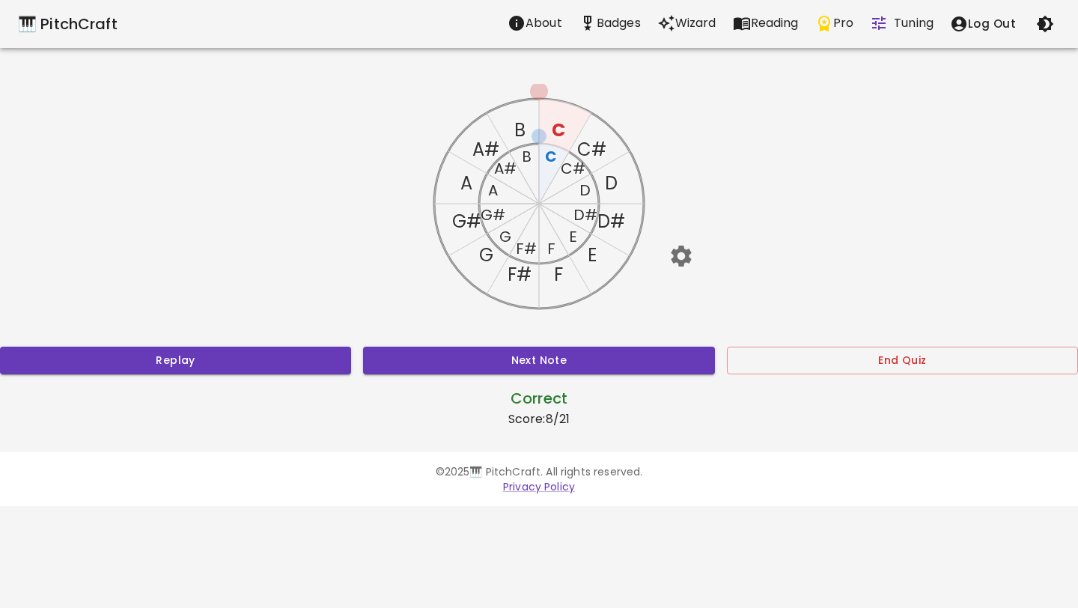
click at [585, 192] on text "D" at bounding box center [584, 190] width 11 height 21
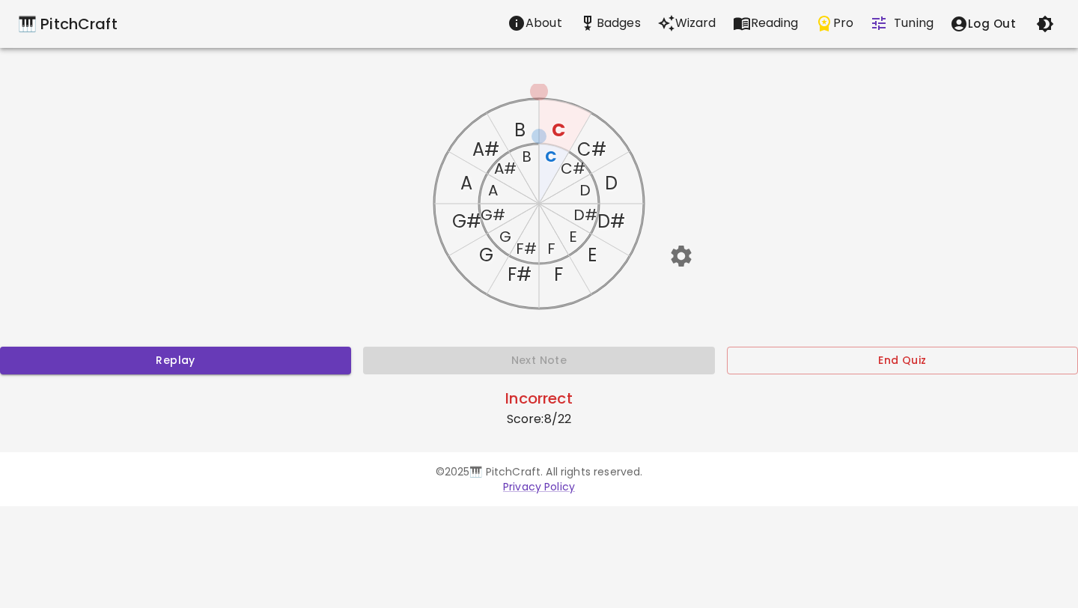
click at [619, 178] on icon "C C# D D# E F F# G G# A A# B C C# D D# E F F# G G# A A# B" at bounding box center [539, 204] width 240 height 240
click at [680, 258] on icon "button" at bounding box center [681, 255] width 26 height 26
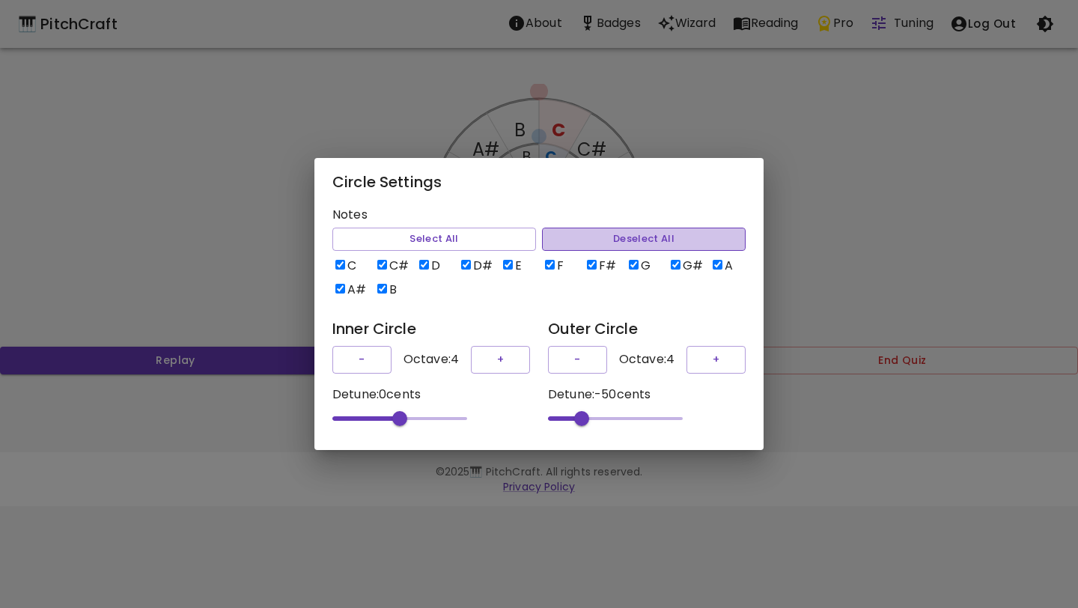
click at [624, 234] on button "Deselect All" at bounding box center [644, 239] width 204 height 23
checkbox input "false"
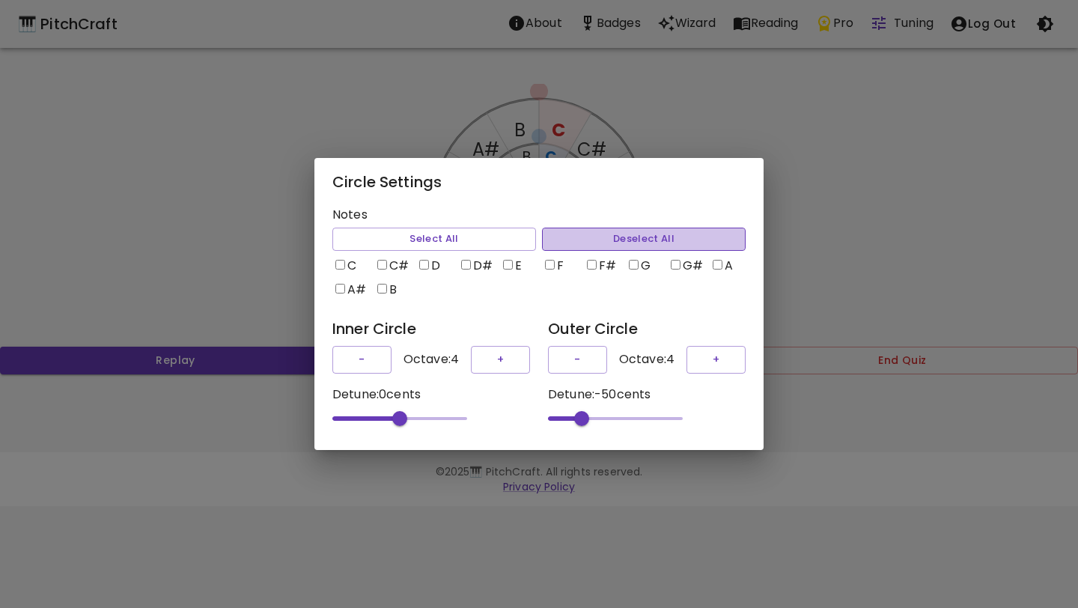
checkbox input "false"
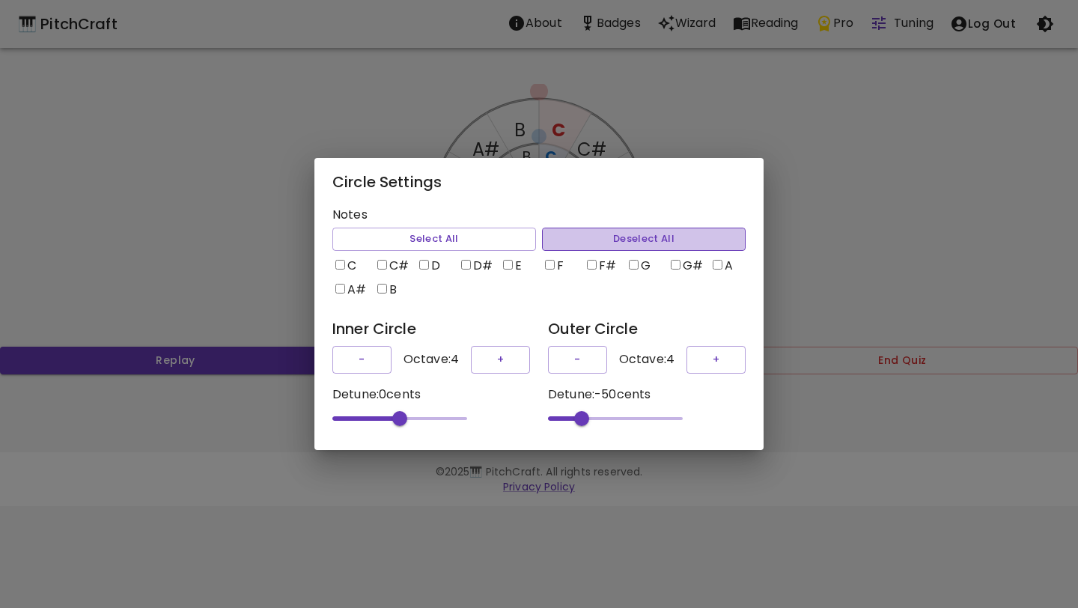
checkbox input "false"
click at [343, 260] on input "C" at bounding box center [340, 265] width 10 height 10
checkbox input "true"
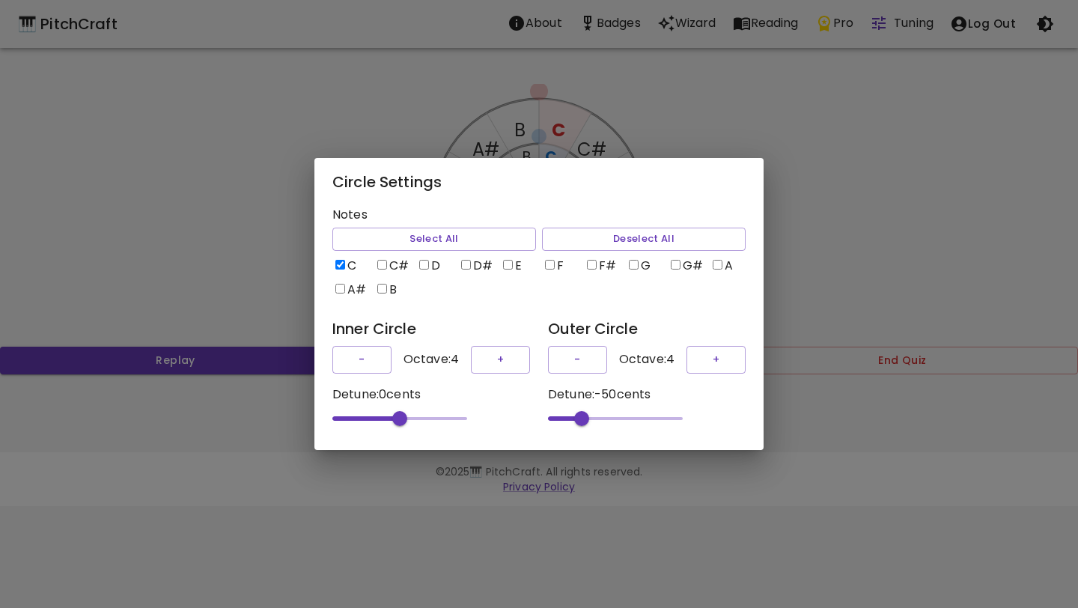
click at [426, 260] on input "D" at bounding box center [424, 265] width 10 height 10
checkbox input "true"
click at [815, 284] on div "Circle Settings Notes Select All Deselect All C C# D D# E F F# G G# A A# B Inne…" at bounding box center [539, 304] width 1078 height 608
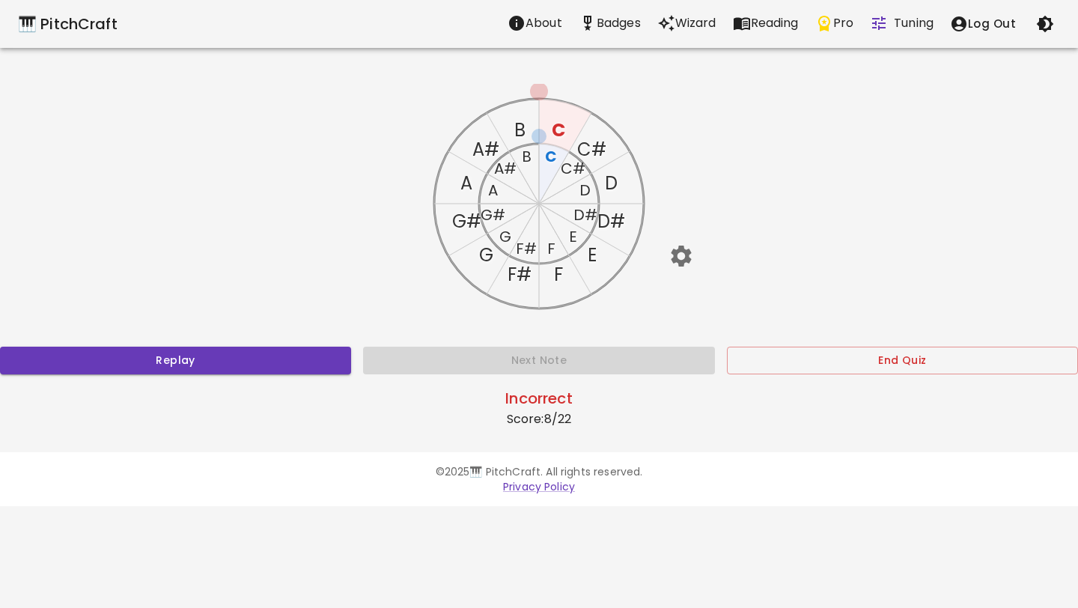
click at [552, 156] on text "C" at bounding box center [551, 156] width 12 height 21
click at [558, 122] on text "C" at bounding box center [558, 130] width 13 height 25
click at [528, 159] on text "B" at bounding box center [527, 156] width 10 height 21
click at [561, 126] on text "C" at bounding box center [558, 130] width 13 height 25
click at [560, 150] on icon at bounding box center [554, 174] width 30 height 60
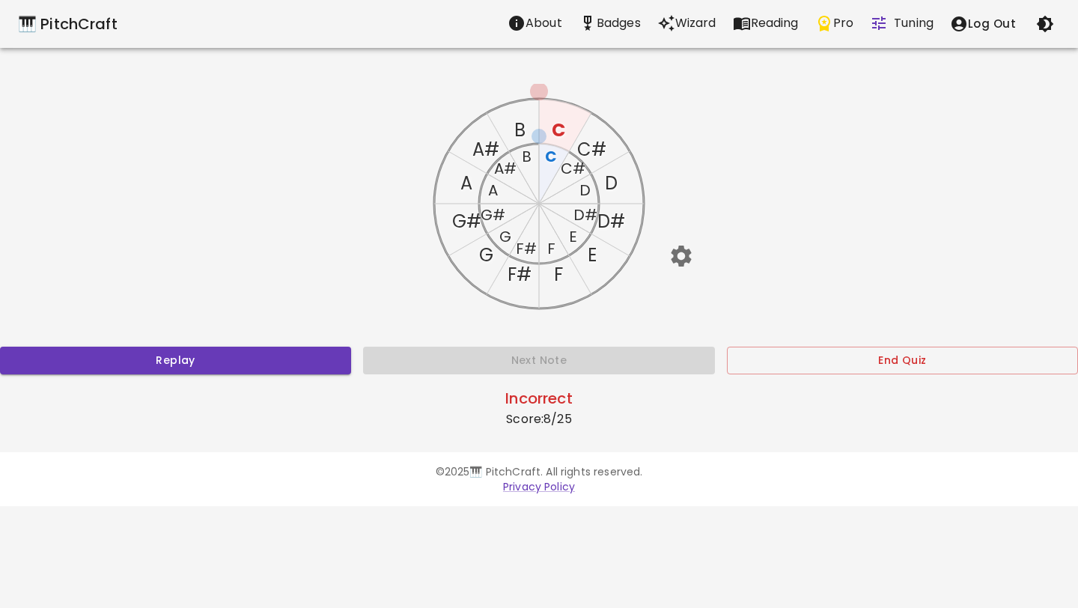
click at [554, 155] on text "C" at bounding box center [551, 156] width 12 height 21
click at [595, 183] on g "C C# D D# E F F# G G# A A# B C C# D D# E F F# G G# A A# B" at bounding box center [539, 195] width 210 height 226
click at [594, 183] on icon "C C# D D# E F F# G G# A A# B C C# D D# E F F# G G# A A# B" at bounding box center [539, 204] width 240 height 240
click at [586, 183] on text "D" at bounding box center [584, 190] width 11 height 21
click at [617, 177] on icon "C C# D D# E F F# G G# A A# B C C# D D# E F F# G G# A A# B" at bounding box center [539, 204] width 240 height 240
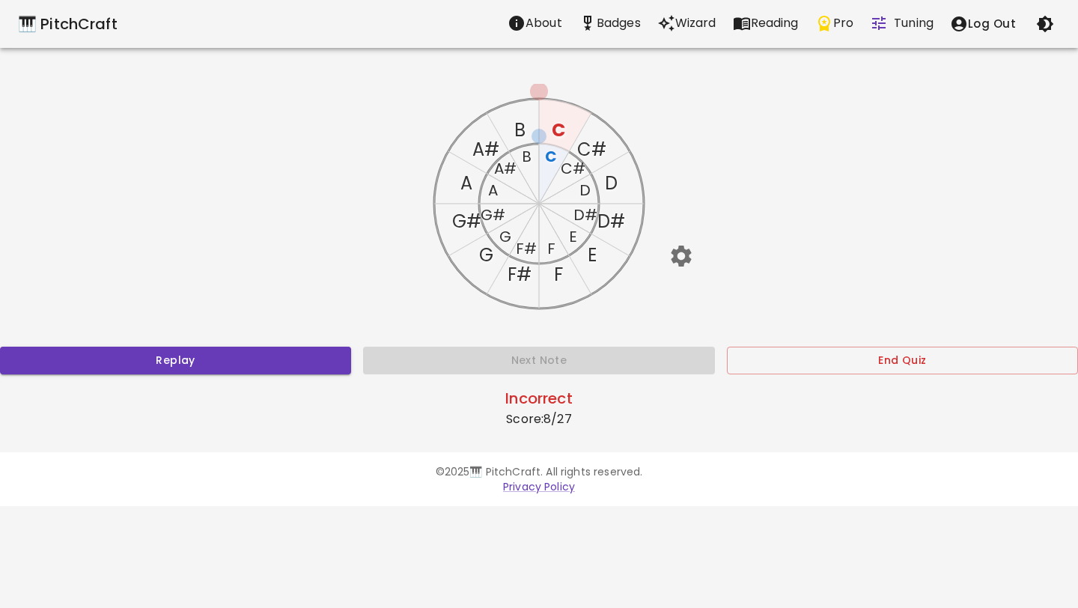
click at [614, 180] on text "D" at bounding box center [611, 183] width 13 height 25
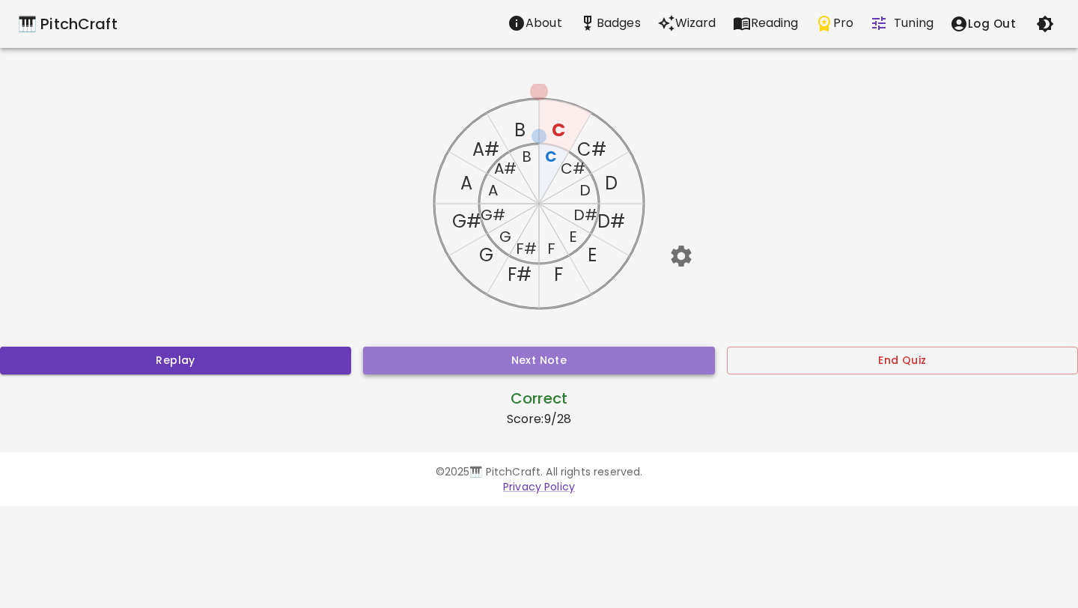
click at [467, 363] on button "Next Note" at bounding box center [538, 361] width 351 height 28
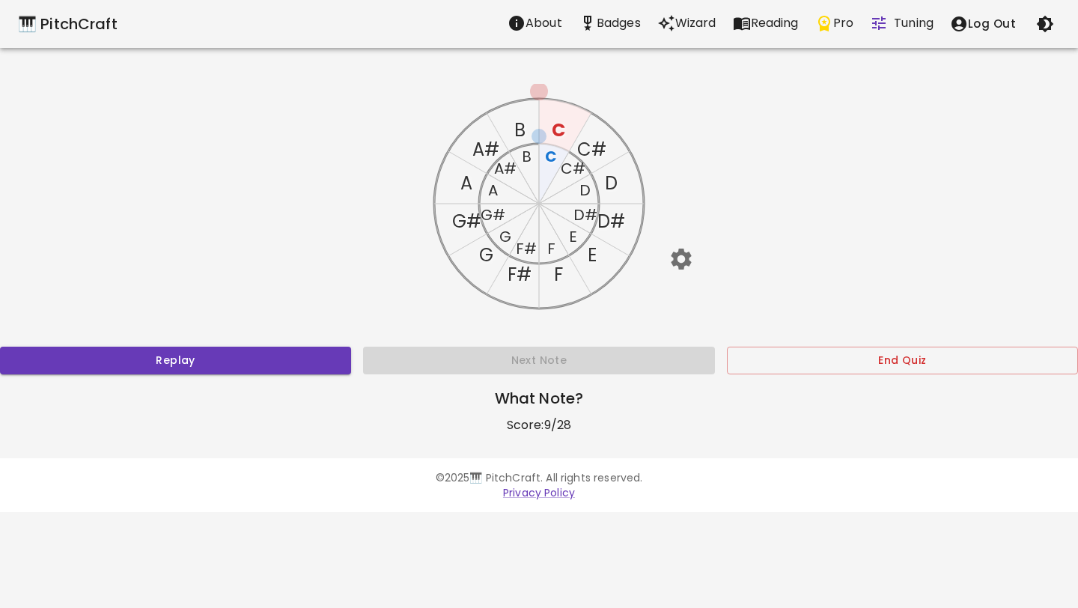
click at [555, 126] on text "C" at bounding box center [558, 130] width 13 height 25
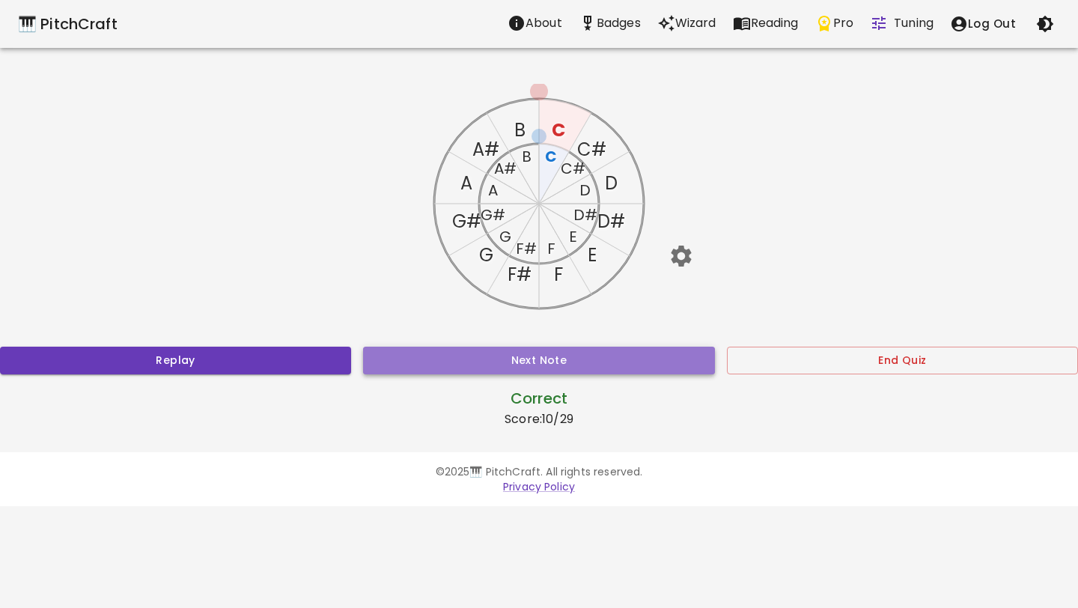
click at [540, 359] on button "Next Note" at bounding box center [538, 361] width 351 height 28
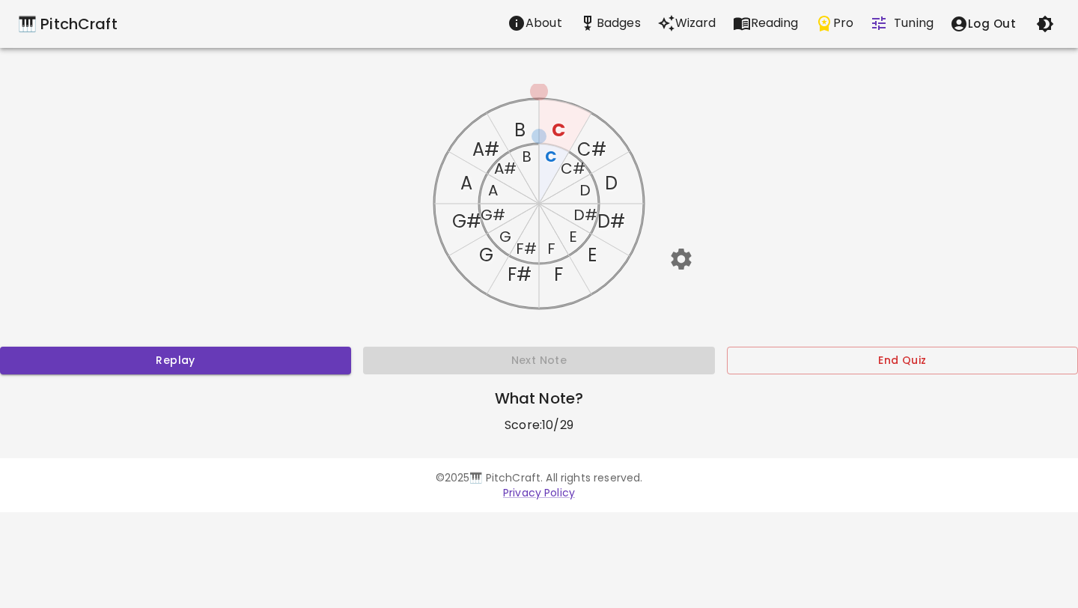
click at [558, 132] on text "C" at bounding box center [558, 130] width 13 height 25
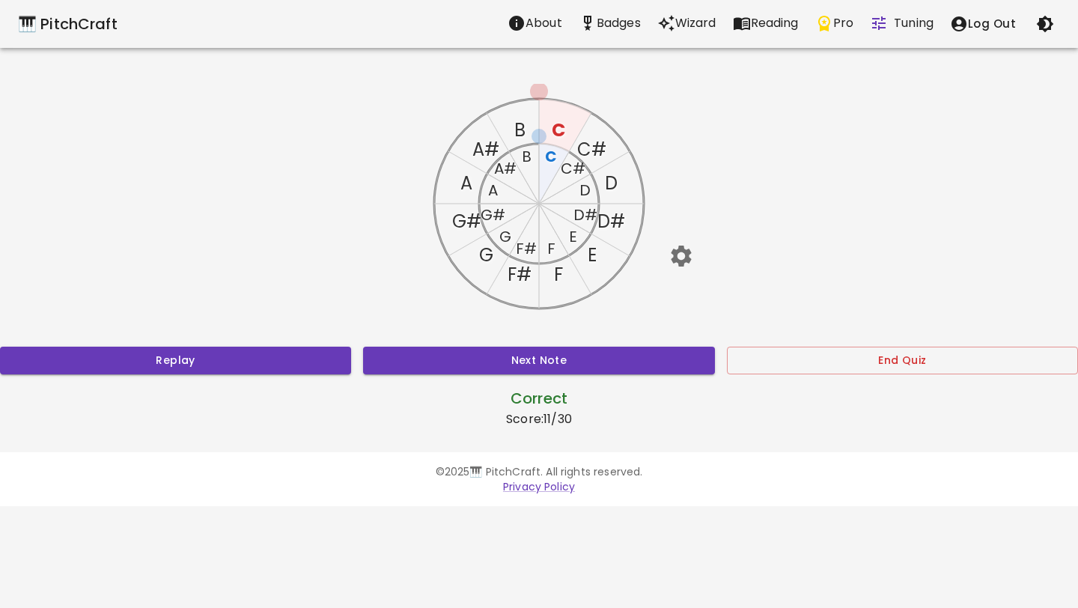
click at [583, 191] on text "D" at bounding box center [584, 190] width 11 height 21
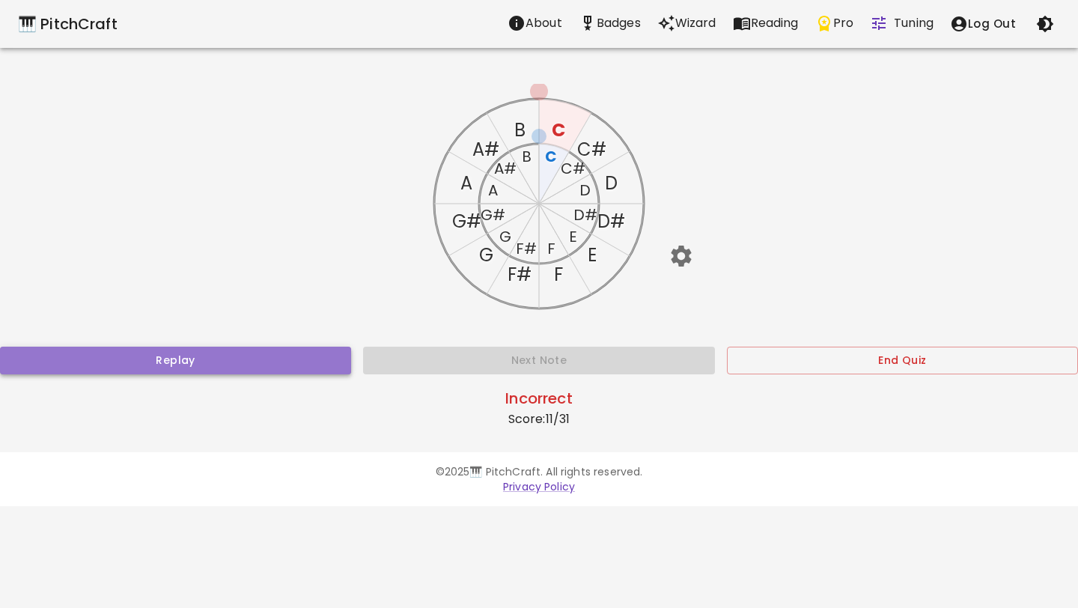
click at [332, 351] on button "Replay" at bounding box center [175, 361] width 351 height 28
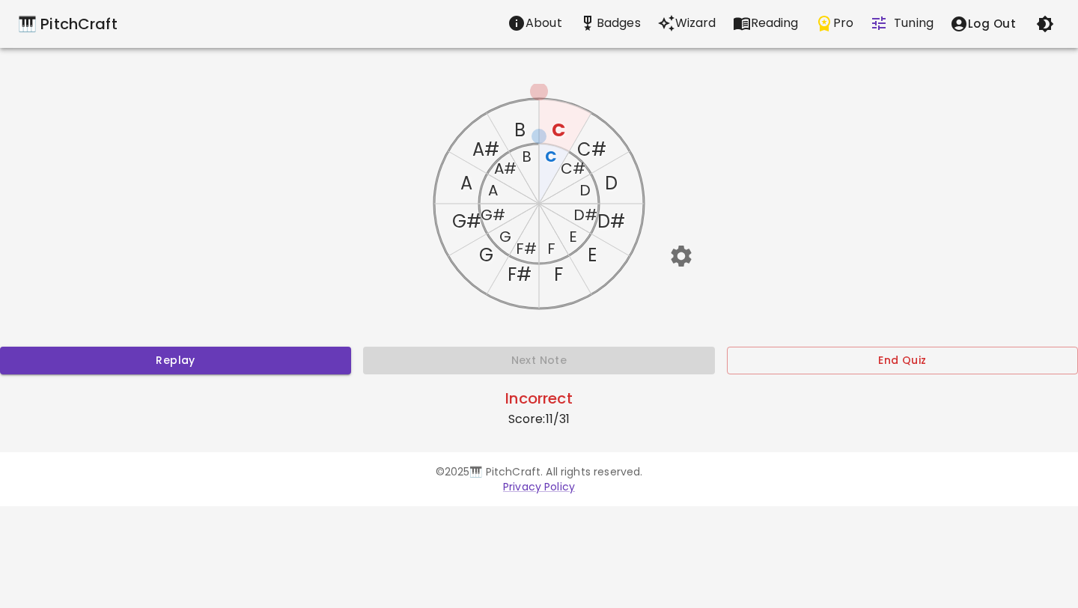
click at [557, 132] on text "C" at bounding box center [558, 130] width 13 height 25
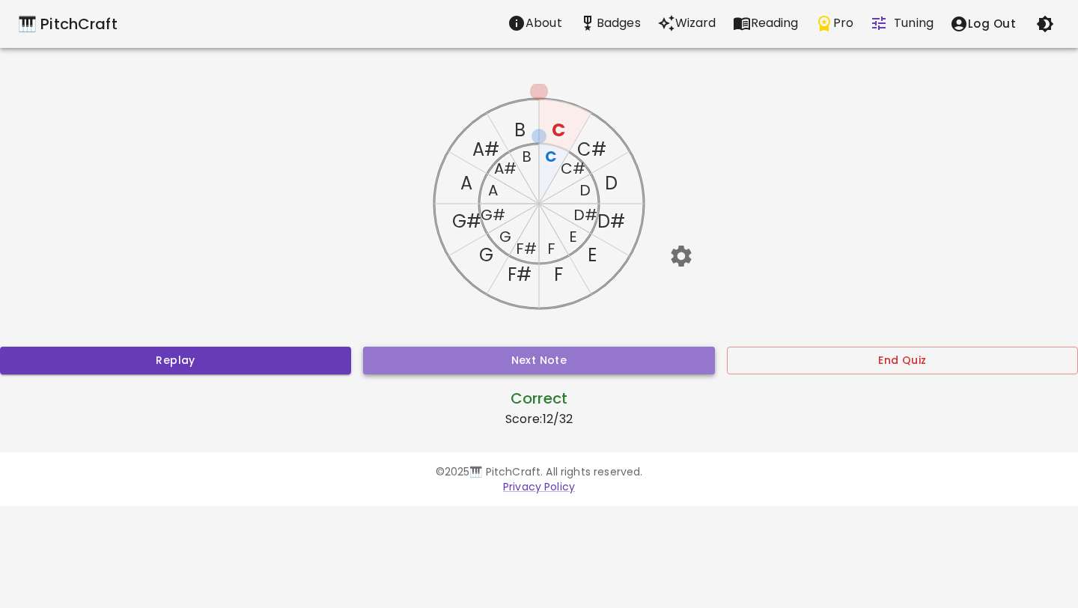
click at [478, 359] on button "Next Note" at bounding box center [538, 361] width 351 height 28
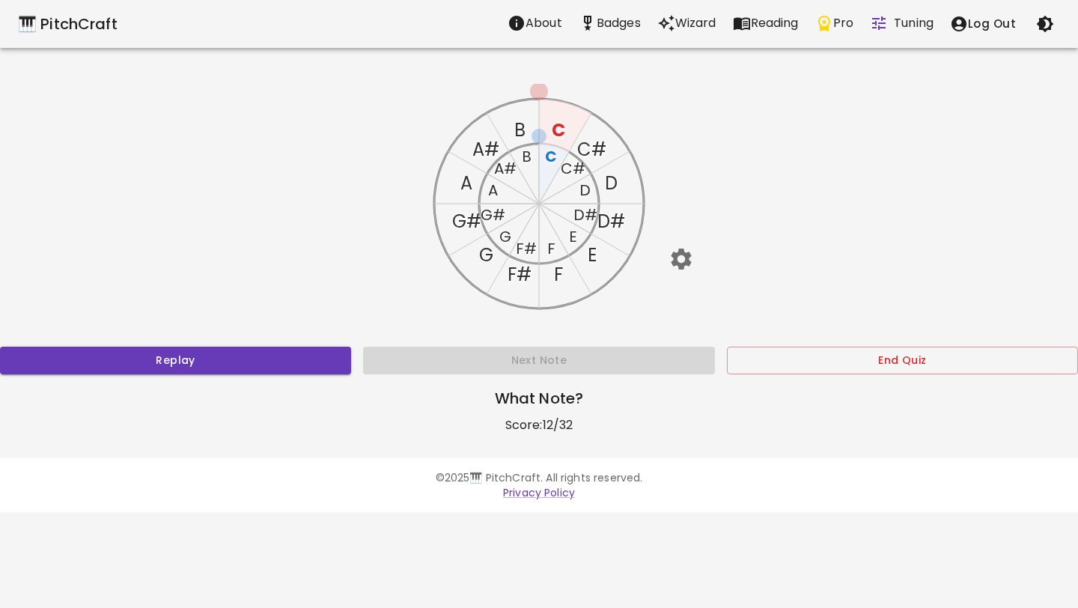
click at [550, 155] on text "C" at bounding box center [551, 156] width 12 height 21
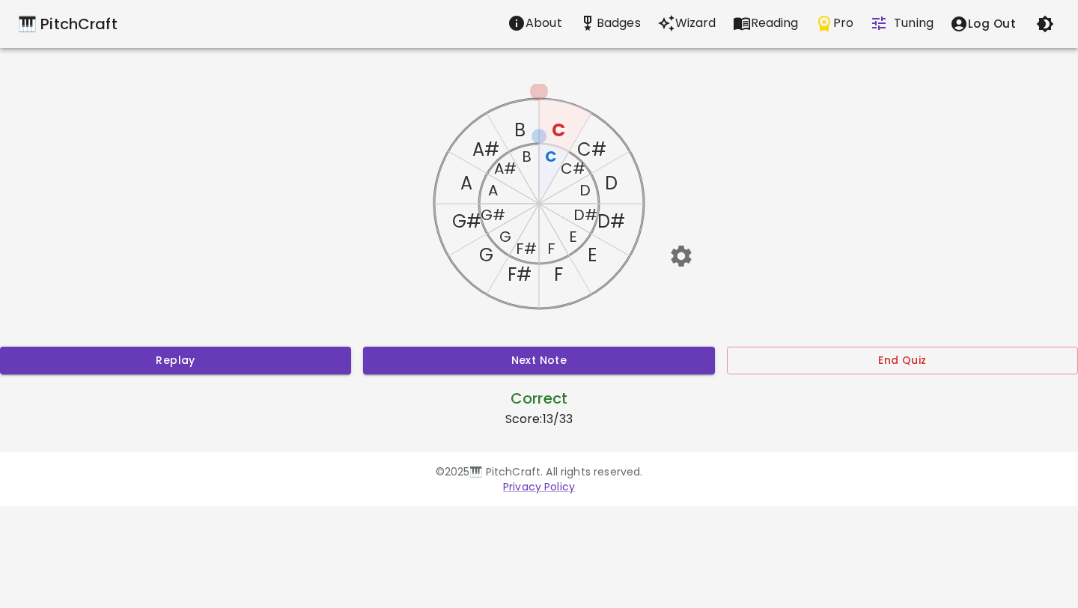
click at [579, 189] on text "D" at bounding box center [584, 190] width 11 height 21
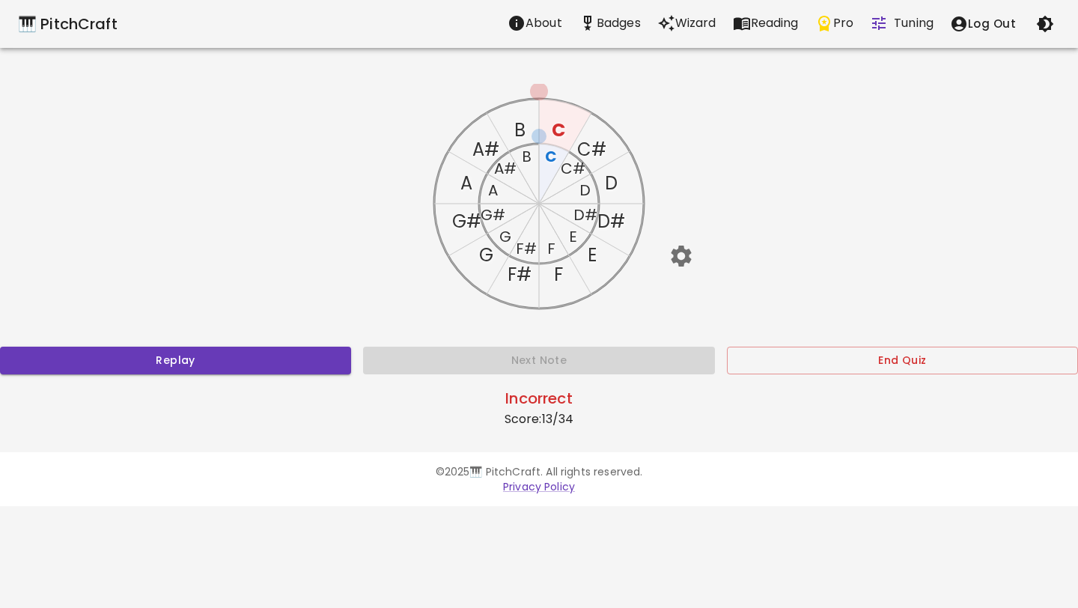
click at [554, 123] on text "C" at bounding box center [558, 130] width 13 height 25
click at [603, 174] on icon "C C# D D# E F F# G G# A A# B C C# D D# E F F# G G# A A# B" at bounding box center [539, 204] width 240 height 240
click at [610, 173] on text "D" at bounding box center [611, 183] width 13 height 25
click at [675, 24] on p "Wizard" at bounding box center [695, 23] width 41 height 18
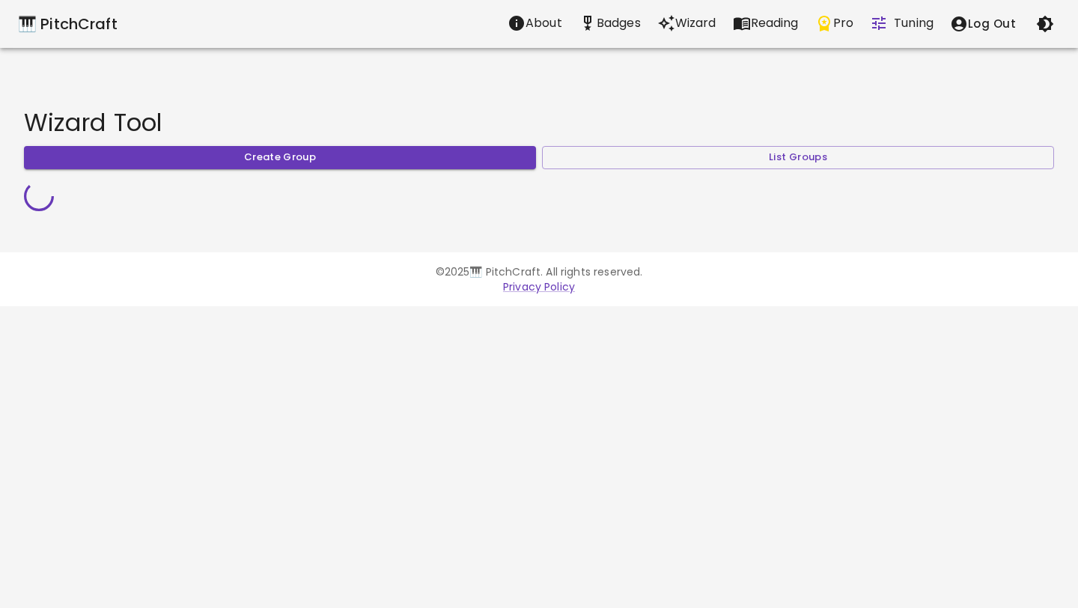
click at [1054, 20] on button "button" at bounding box center [1045, 24] width 30 height 30
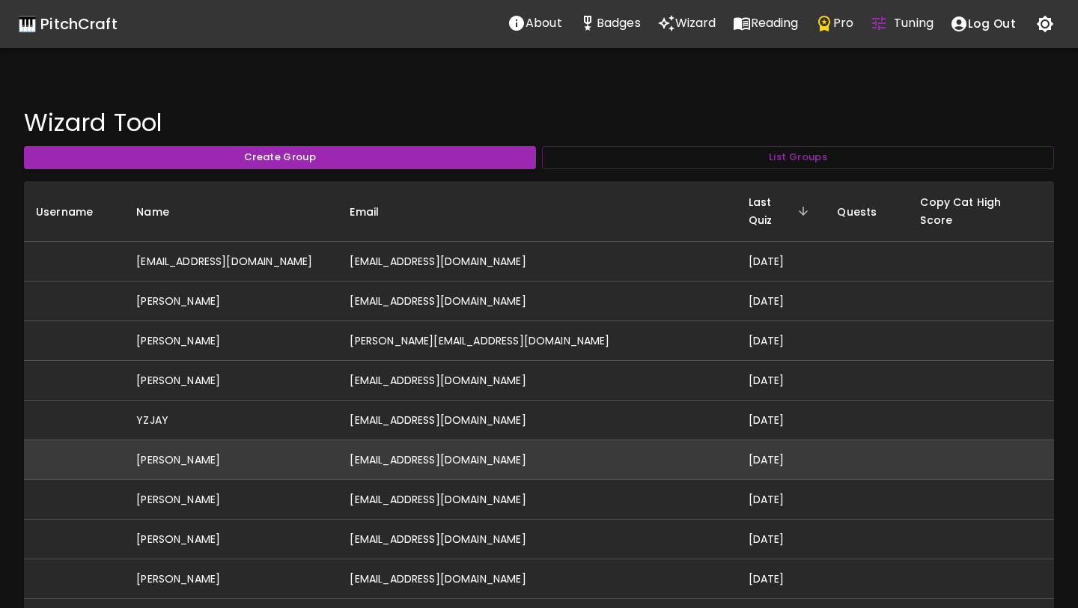
click at [490, 449] on td "[EMAIL_ADDRESS][DOMAIN_NAME]" at bounding box center [537, 460] width 398 height 40
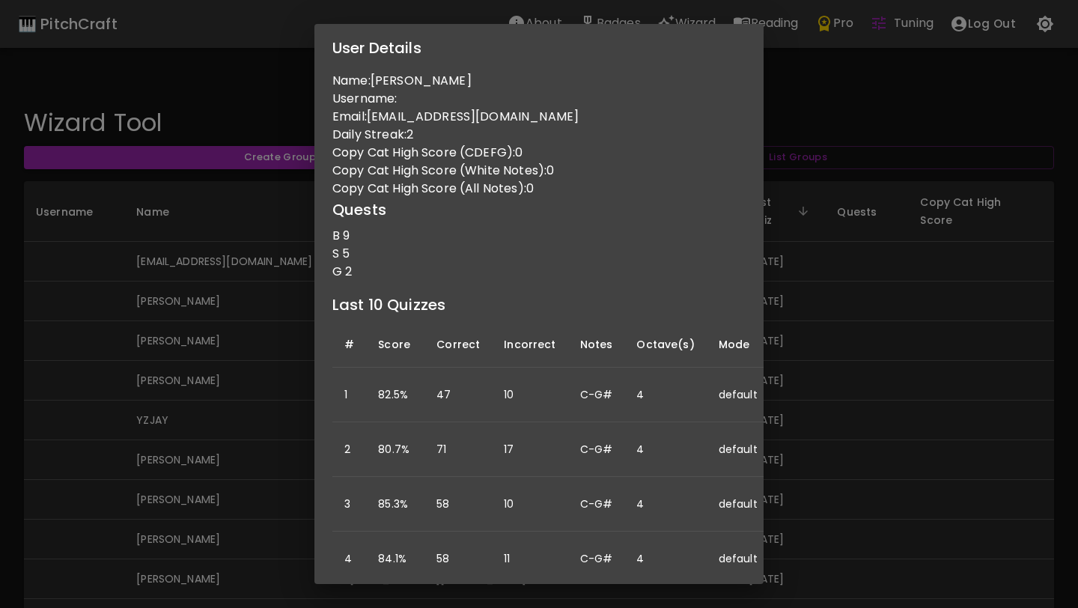
click at [251, 328] on div "User Details Name: [PERSON_NAME] Username: Email: [EMAIL_ADDRESS][DOMAIN_NAME] …" at bounding box center [539, 304] width 1078 height 608
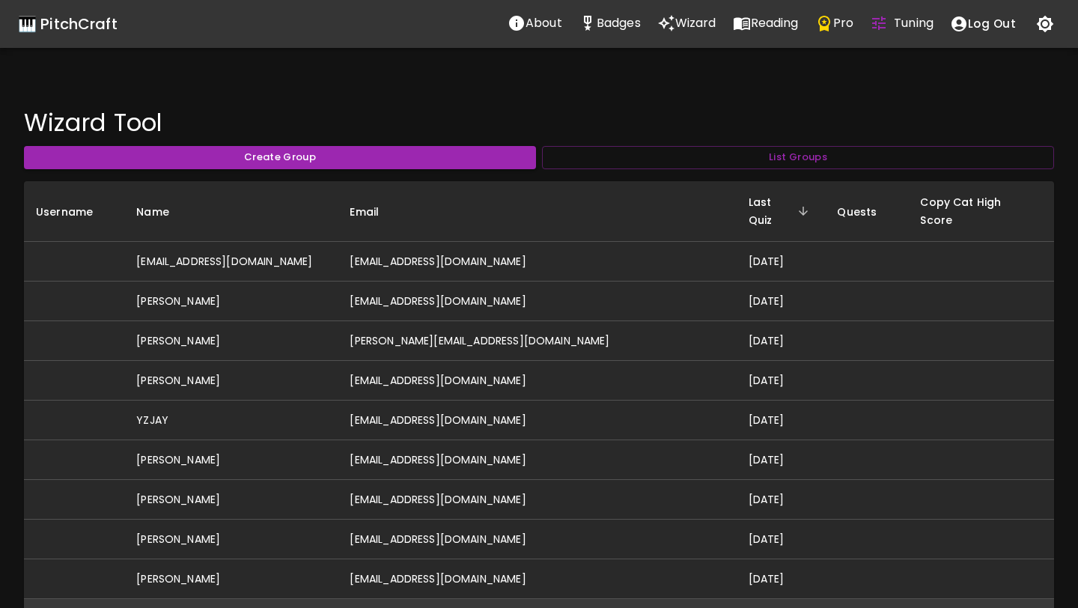
click at [338, 599] on td "[PERSON_NAME]" at bounding box center [230, 619] width 213 height 40
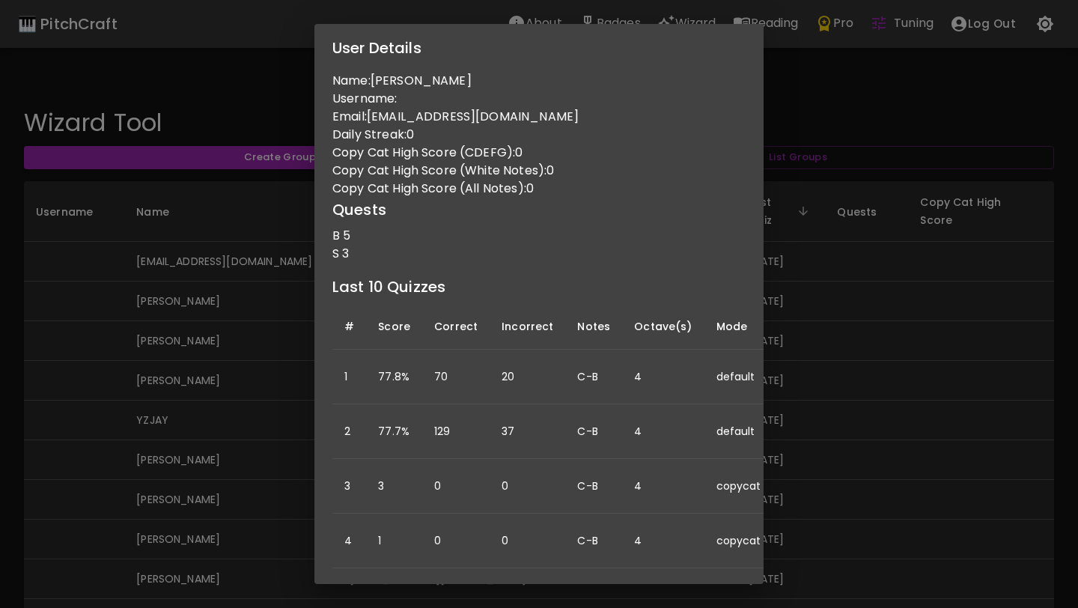
scroll to position [0, 131]
